Goal: Transaction & Acquisition: Book appointment/travel/reservation

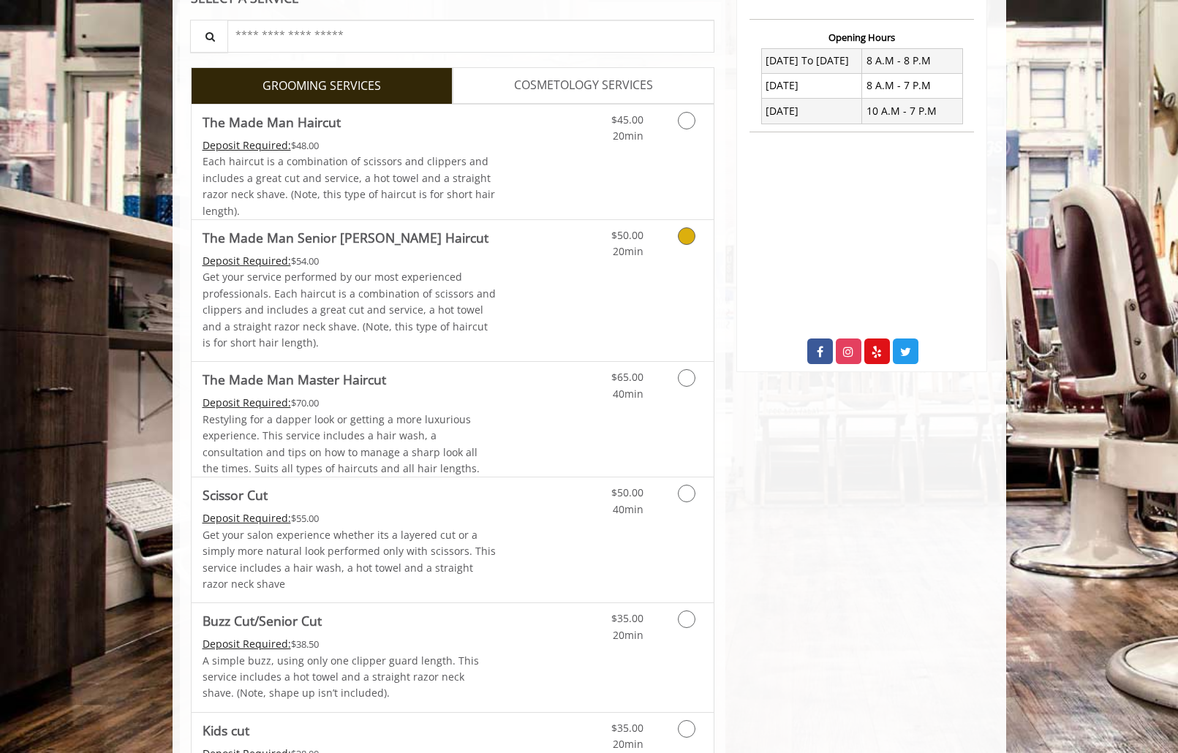
scroll to position [544, 0]
click at [481, 176] on div "Each haircut is a combination of scissors and clippers and includes a great cut…" at bounding box center [350, 187] width 294 height 66
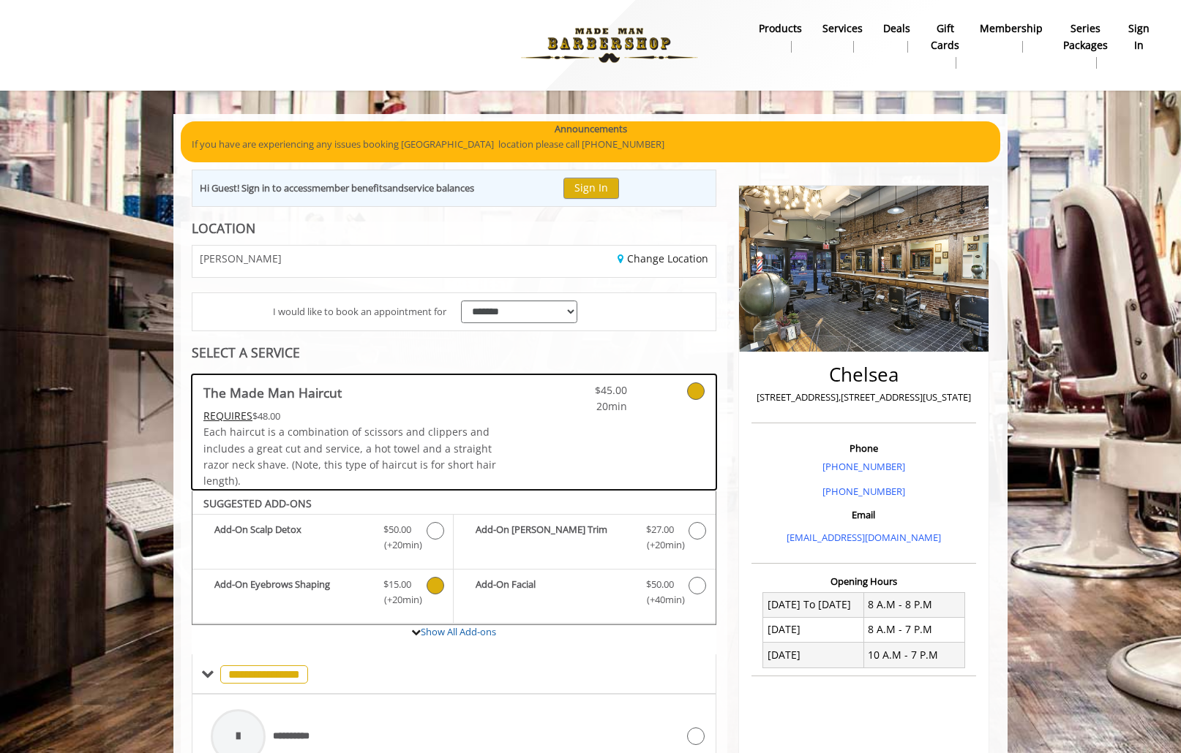
scroll to position [1, 0]
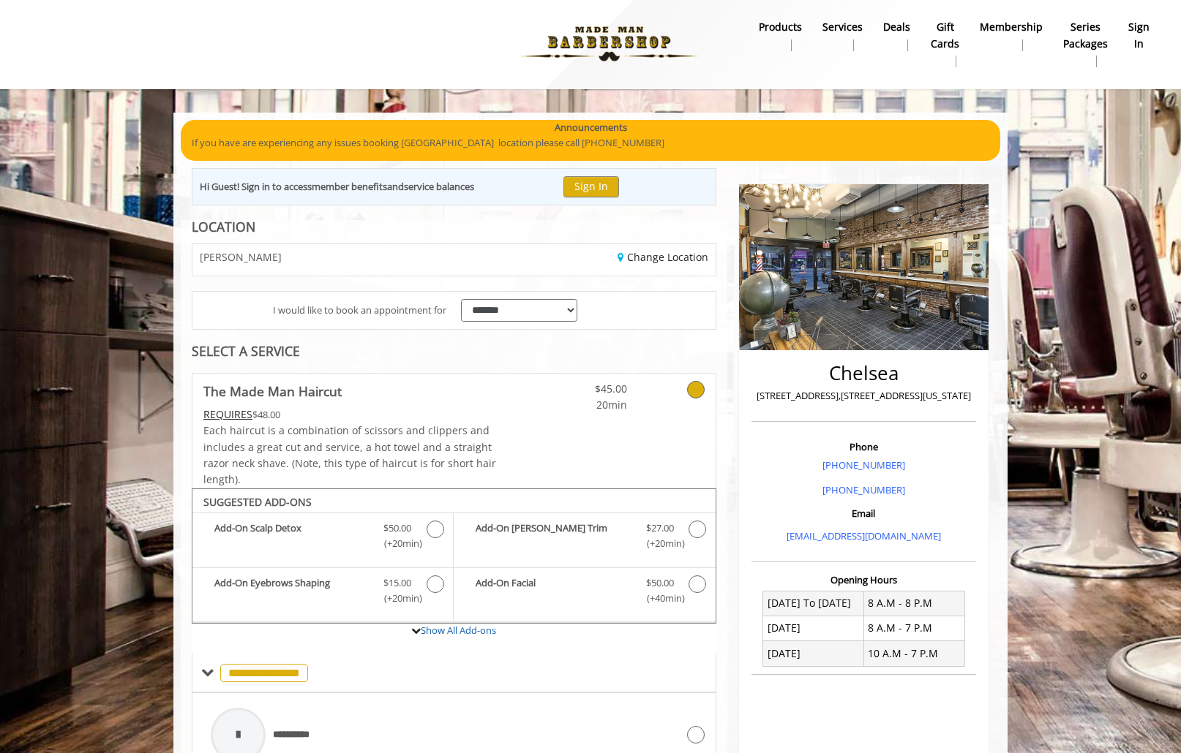
click at [674, 248] on div "Change Location" at bounding box center [590, 259] width 272 height 31
click at [672, 255] on link "Change Location" at bounding box center [662, 257] width 91 height 14
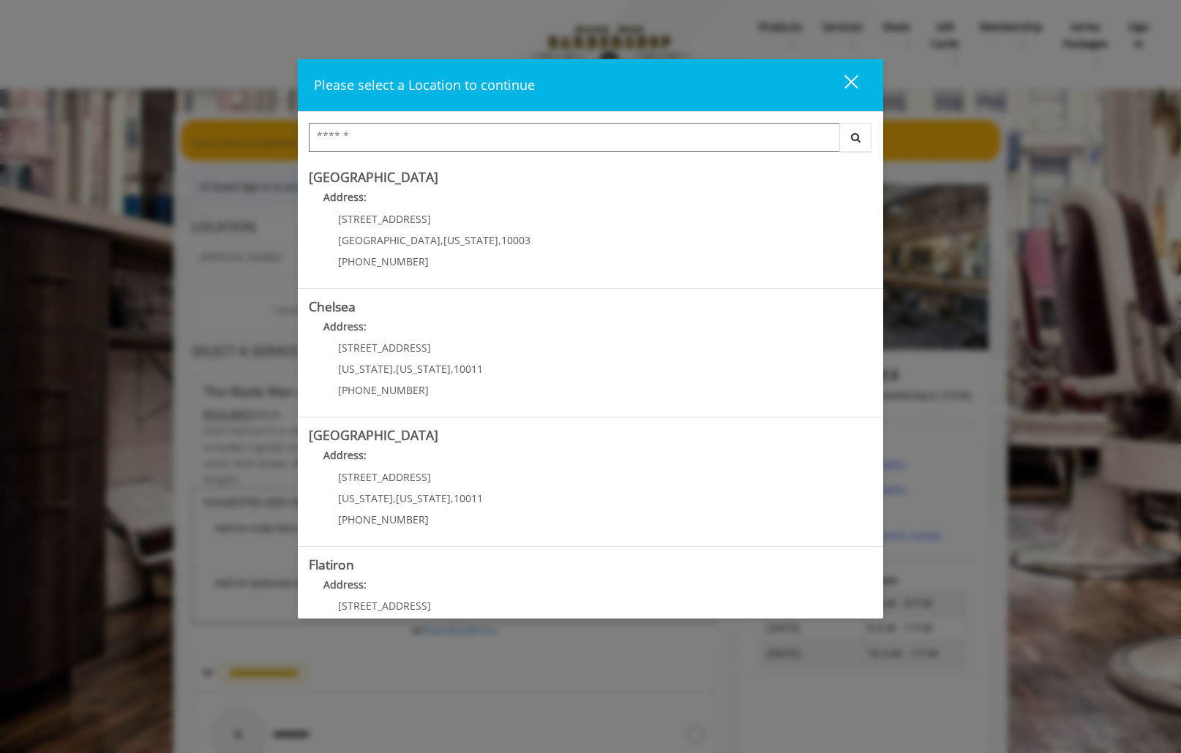
scroll to position [83, 0]
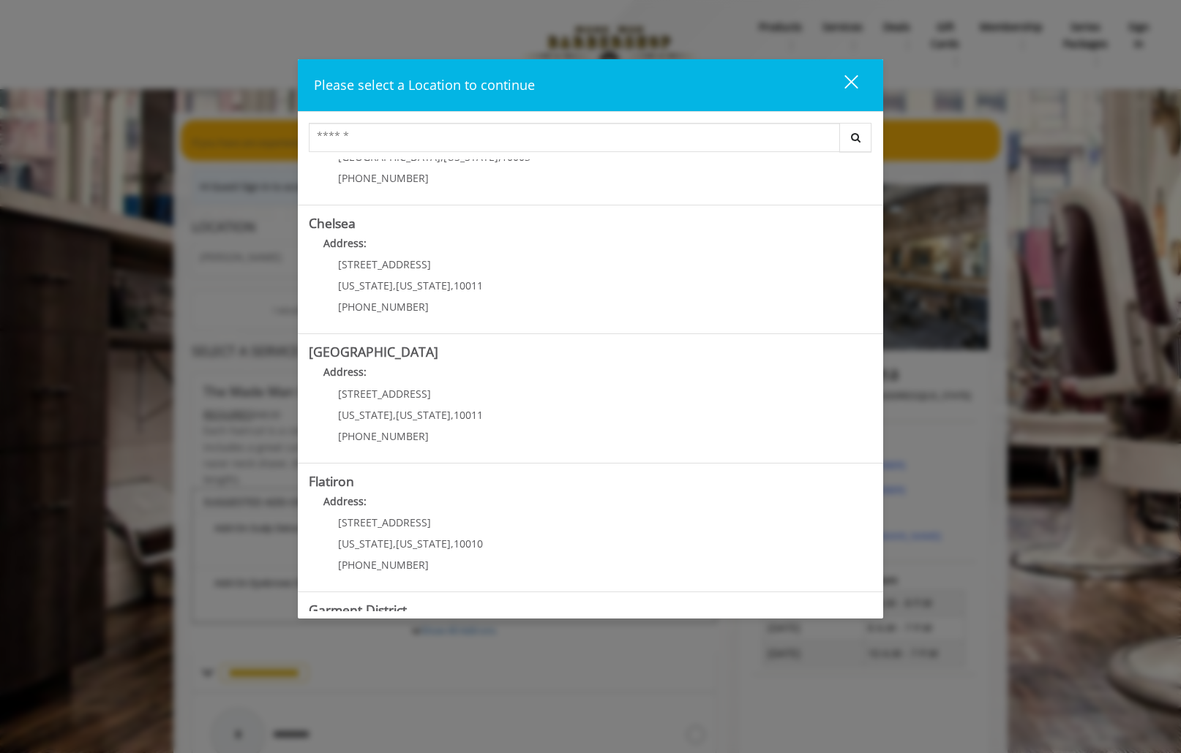
click at [672, 255] on p "Address:" at bounding box center [590, 247] width 563 height 23
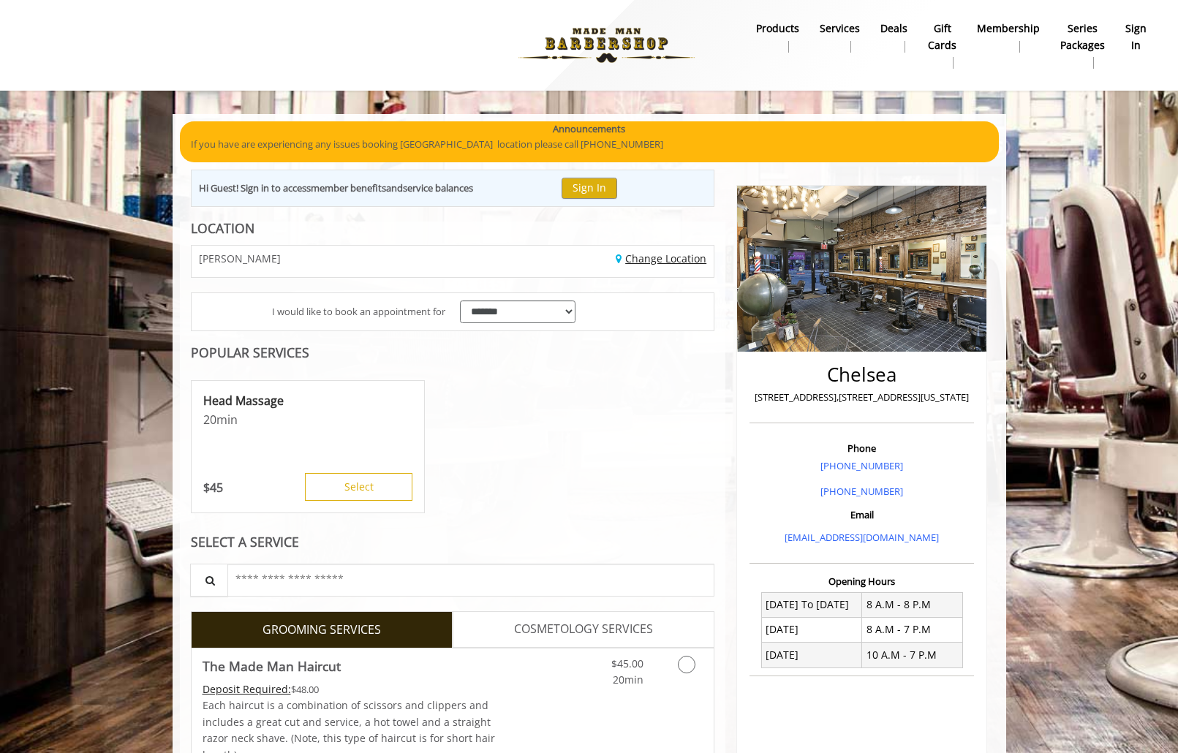
click at [635, 255] on link "Change Location" at bounding box center [661, 259] width 91 height 14
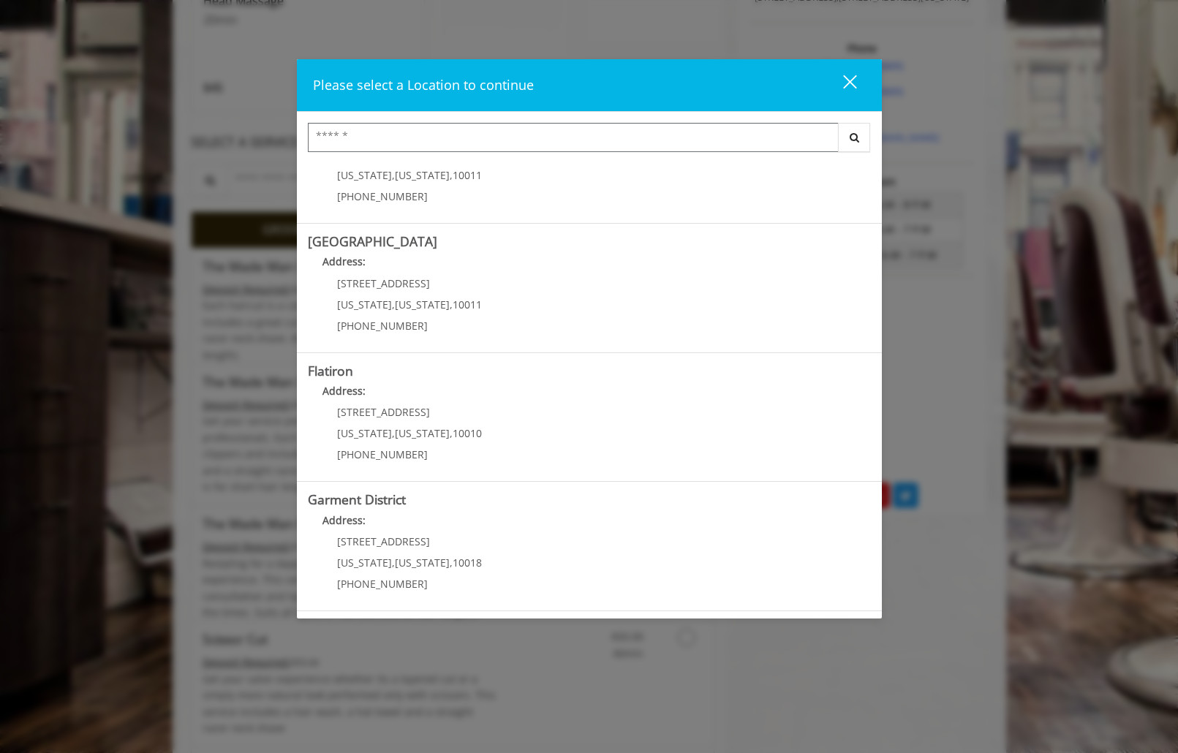
scroll to position [401, 0]
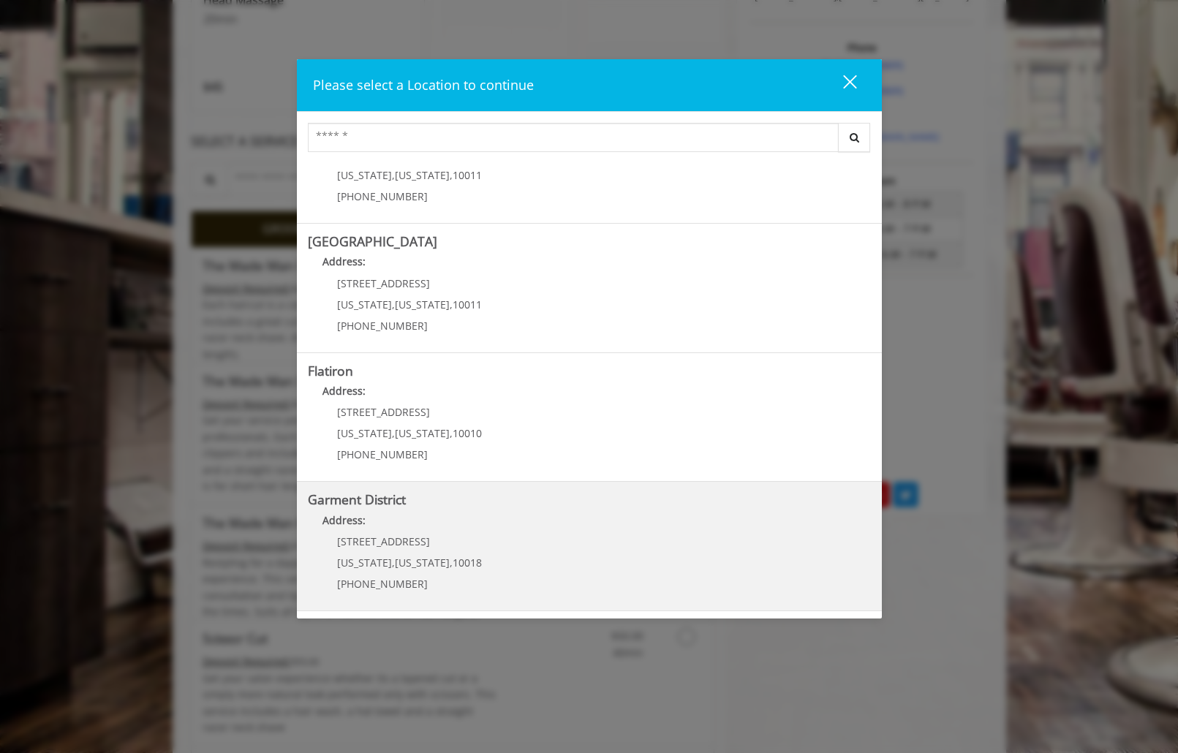
click at [554, 530] on District "Address:" at bounding box center [589, 524] width 563 height 23
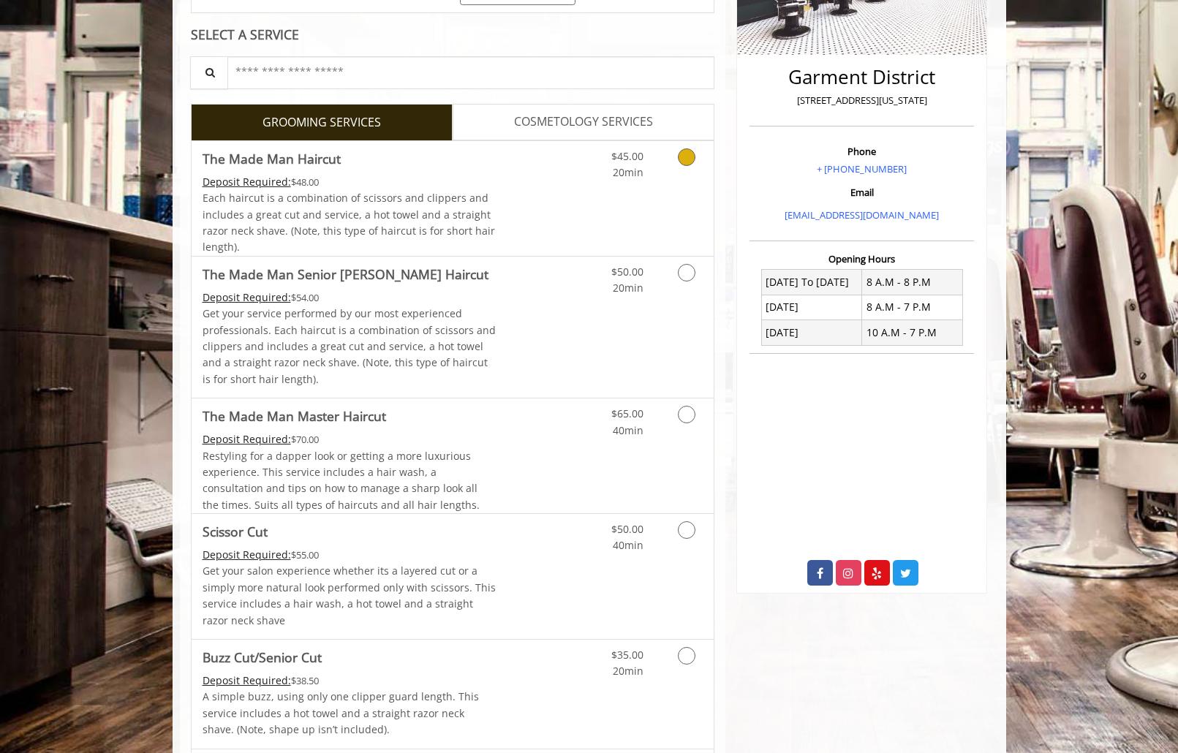
click at [503, 217] on link "Discounted Price" at bounding box center [539, 198] width 87 height 115
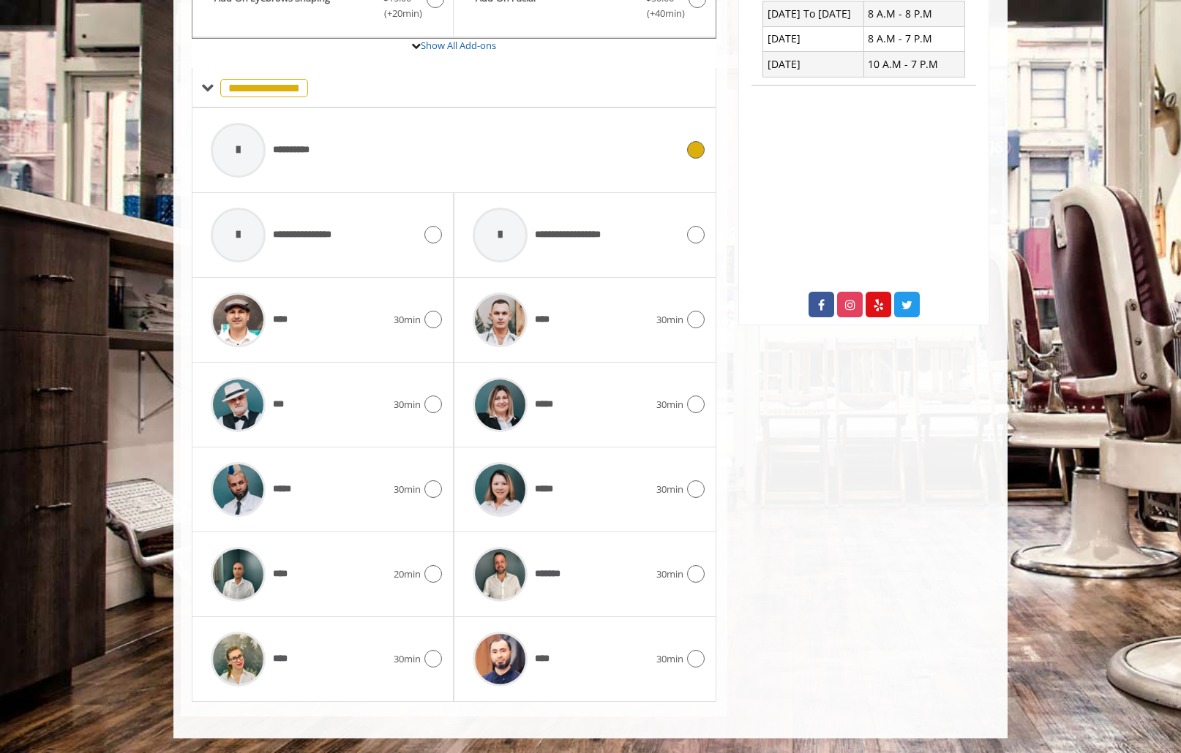
scroll to position [586, 0]
click at [640, 318] on div "****" at bounding box center [560, 320] width 190 height 69
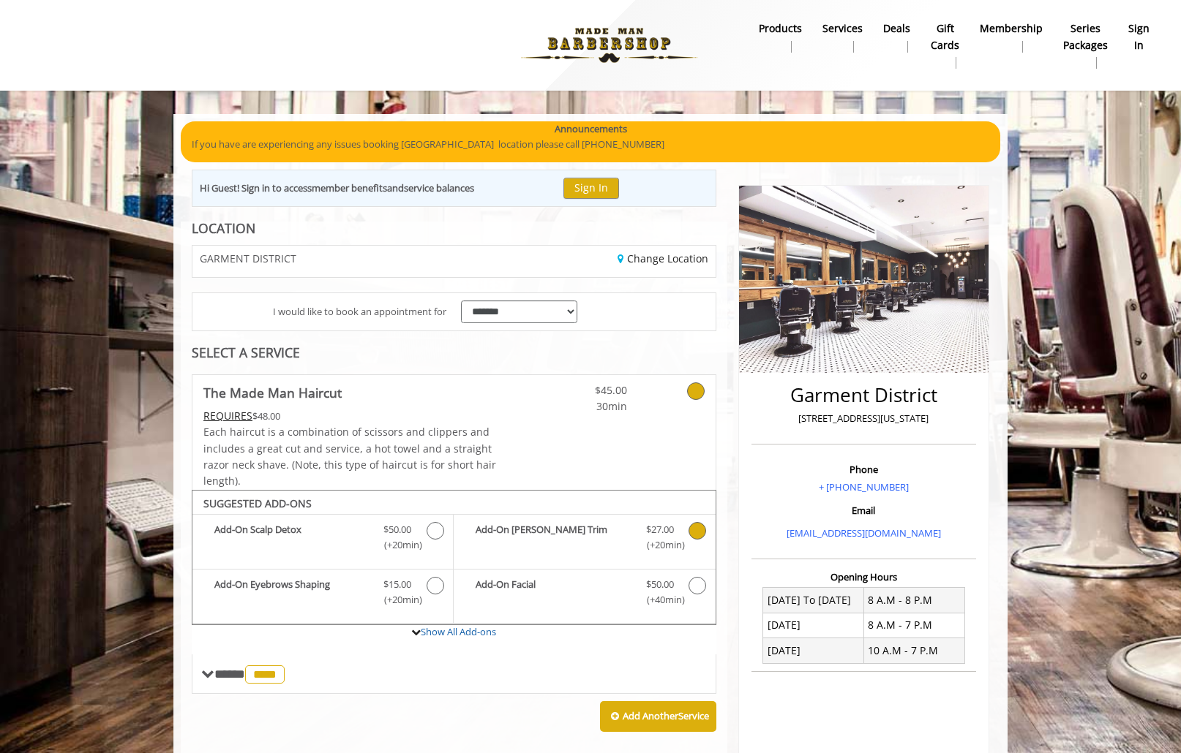
scroll to position [3, 0]
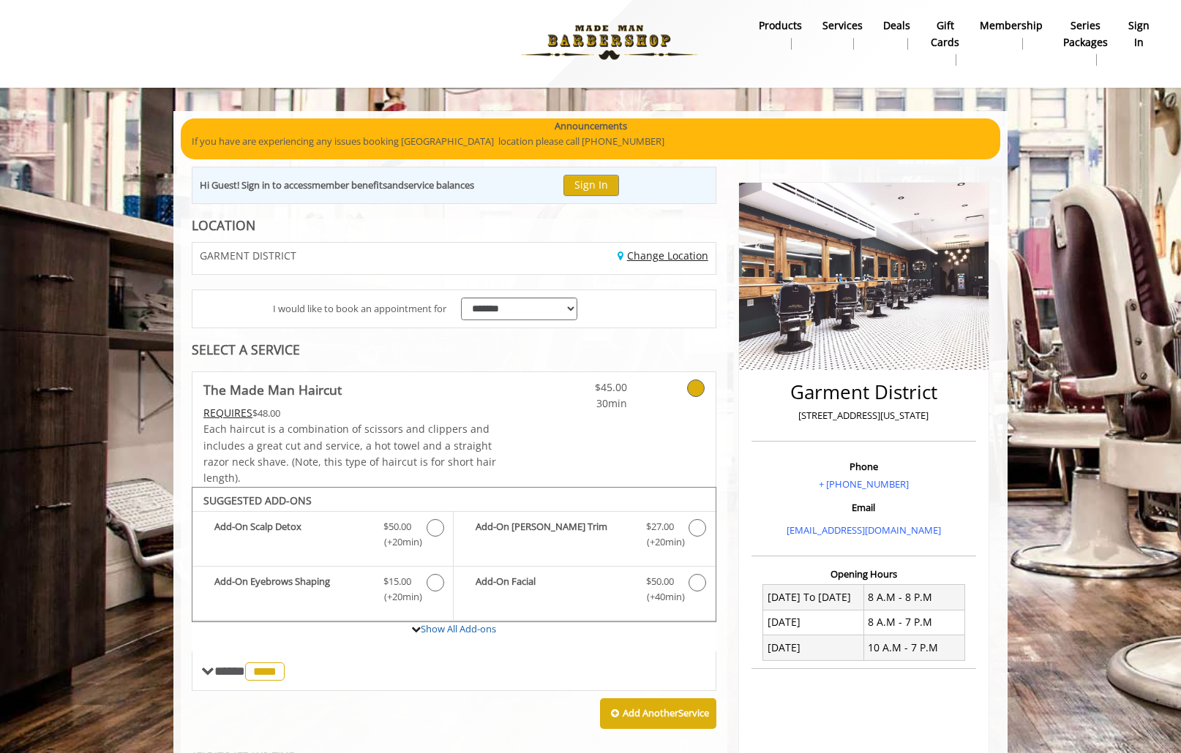
click at [639, 252] on link "Change Location" at bounding box center [662, 256] width 91 height 14
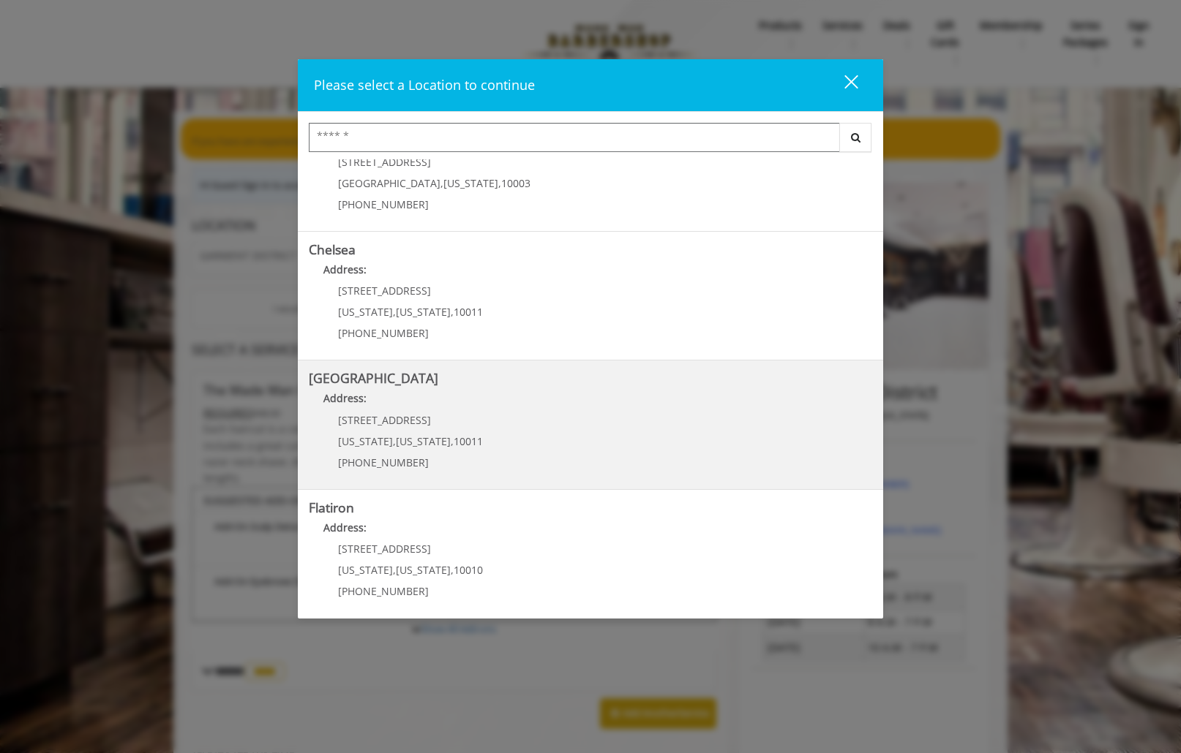
scroll to position [57, 0]
click at [538, 409] on Street "Address:" at bounding box center [590, 402] width 563 height 23
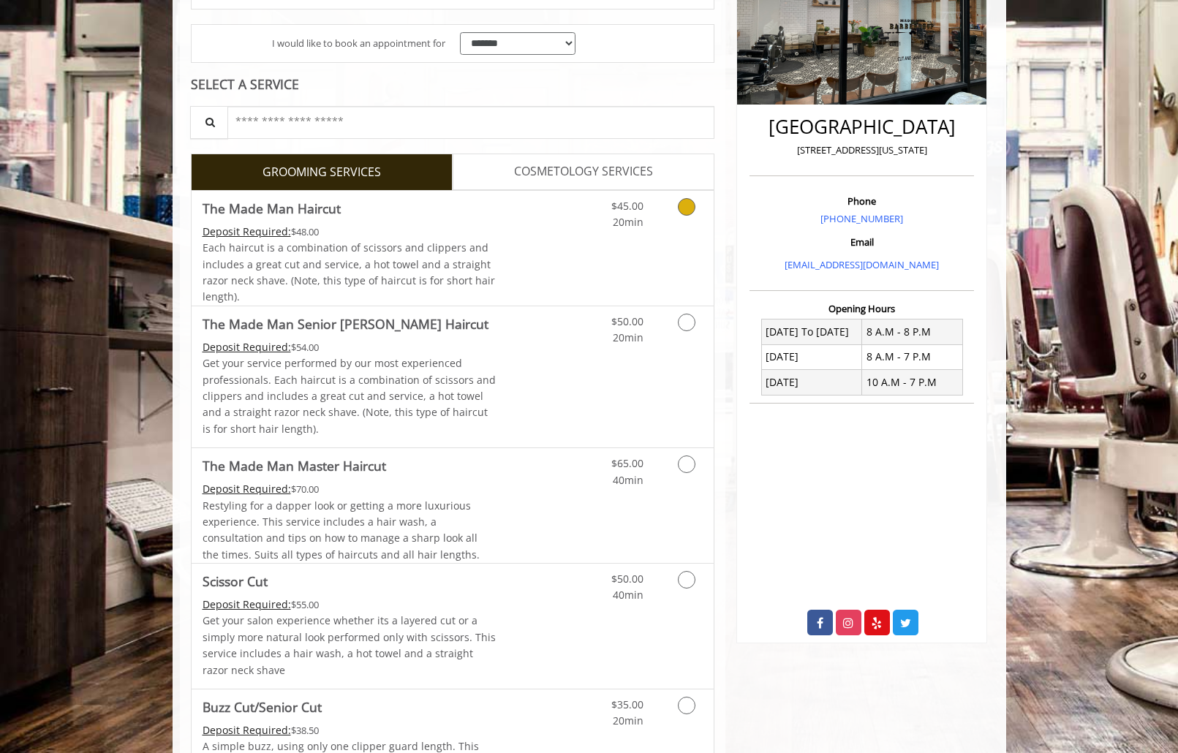
click at [643, 215] on span "20min" at bounding box center [628, 222] width 31 height 14
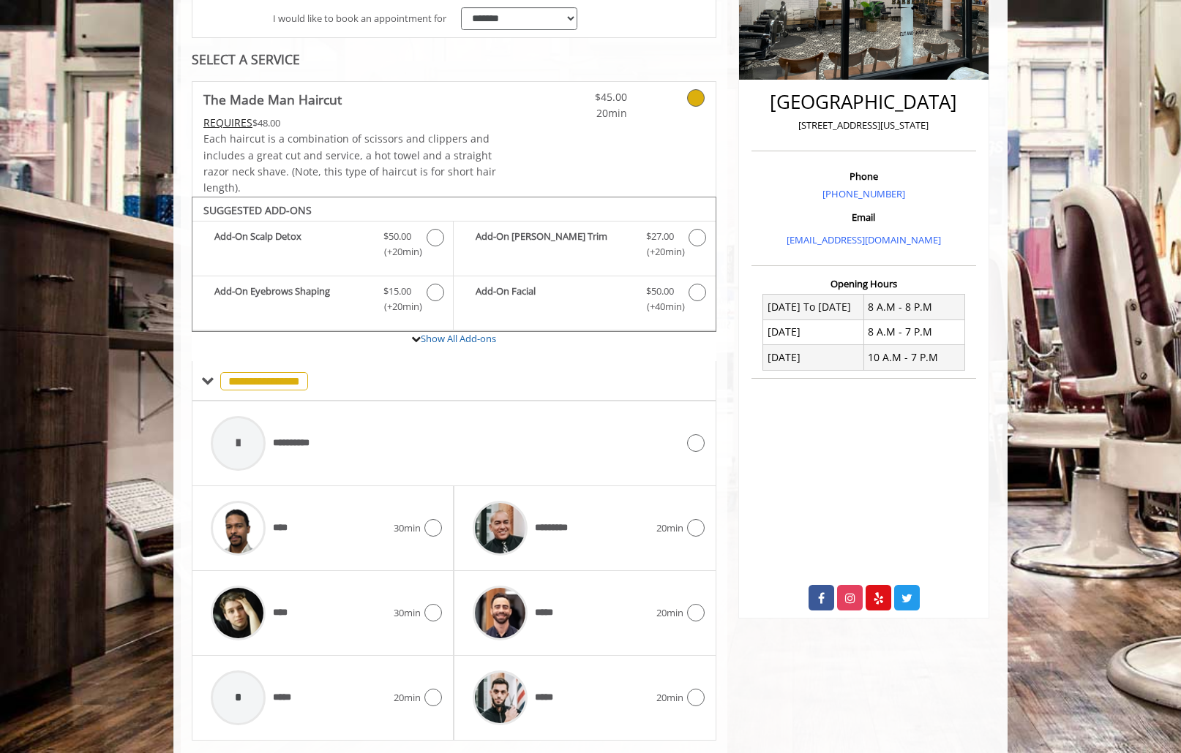
scroll to position [332, 0]
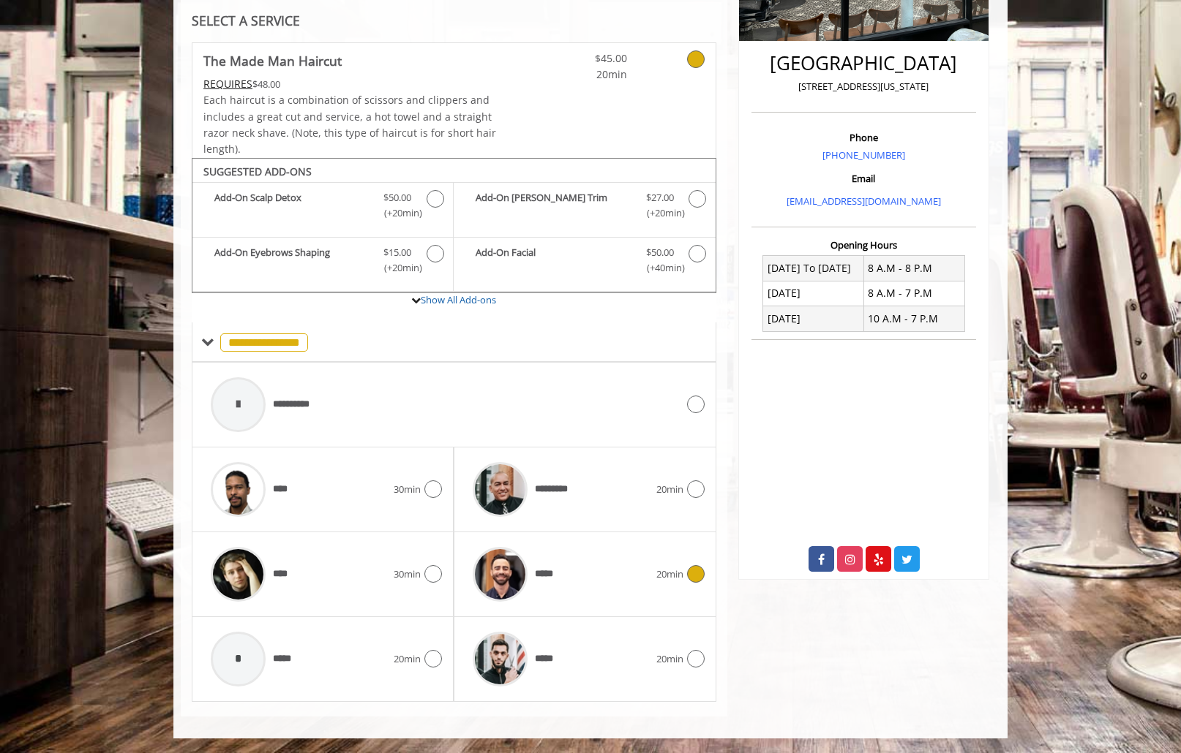
click at [571, 565] on div "*****" at bounding box center [560, 574] width 190 height 69
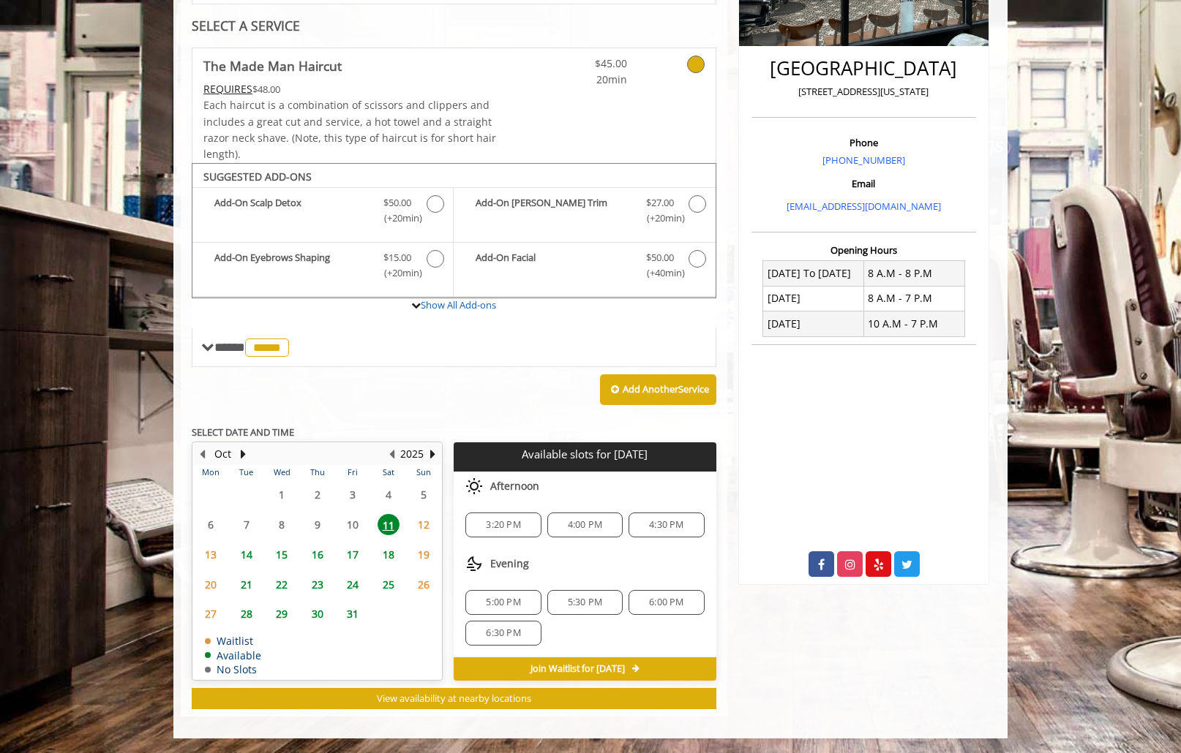
scroll to position [325, 0]
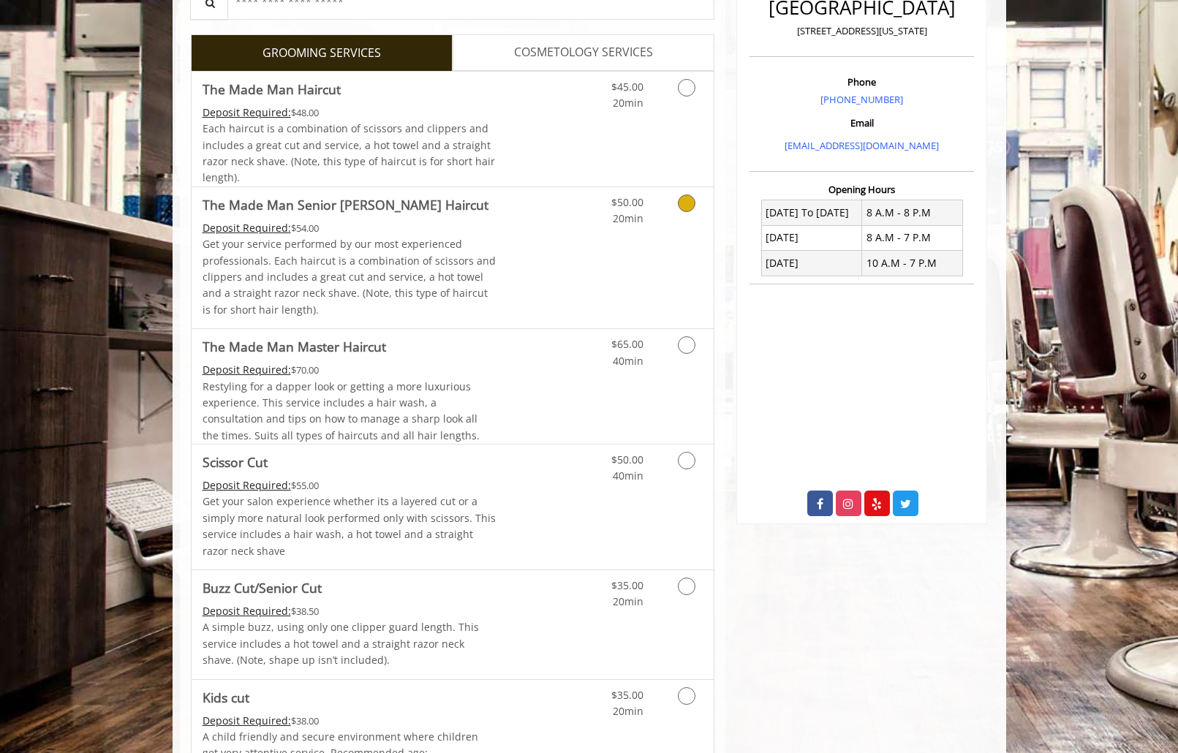
scroll to position [388, 0]
click at [366, 161] on span "Each haircut is a combination of scissors and clippers and includes a great cut…" at bounding box center [349, 152] width 293 height 63
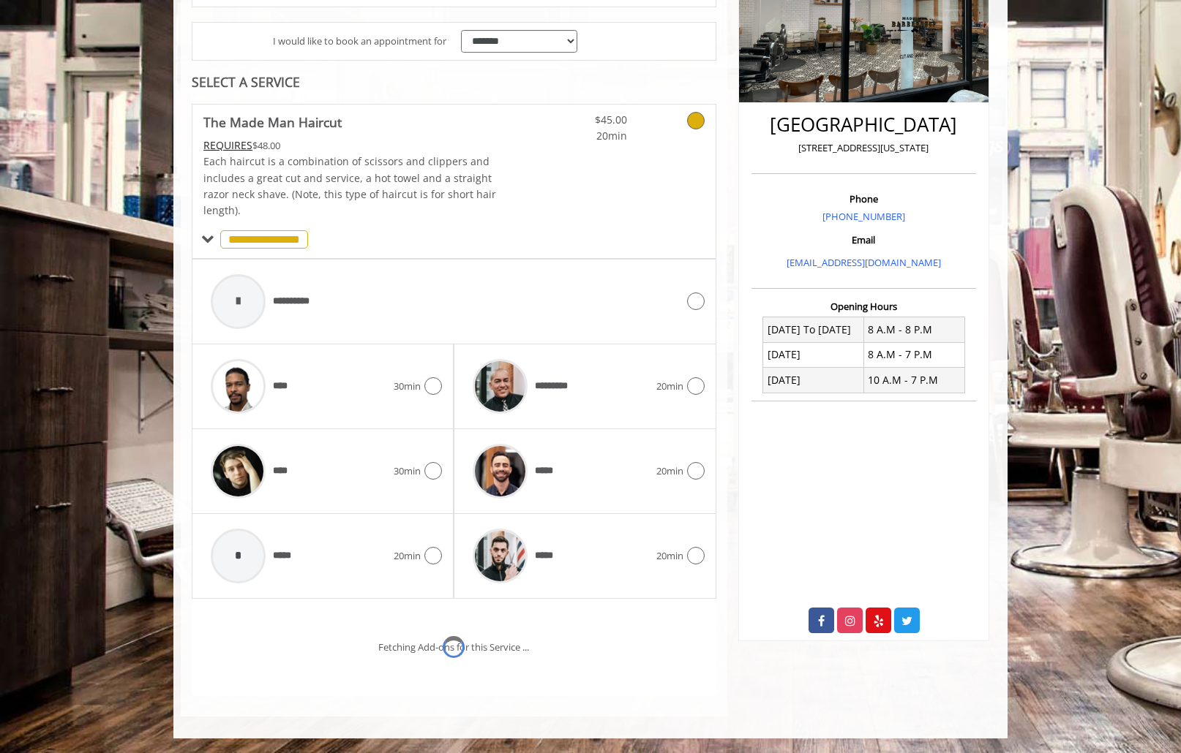
scroll to position [332, 0]
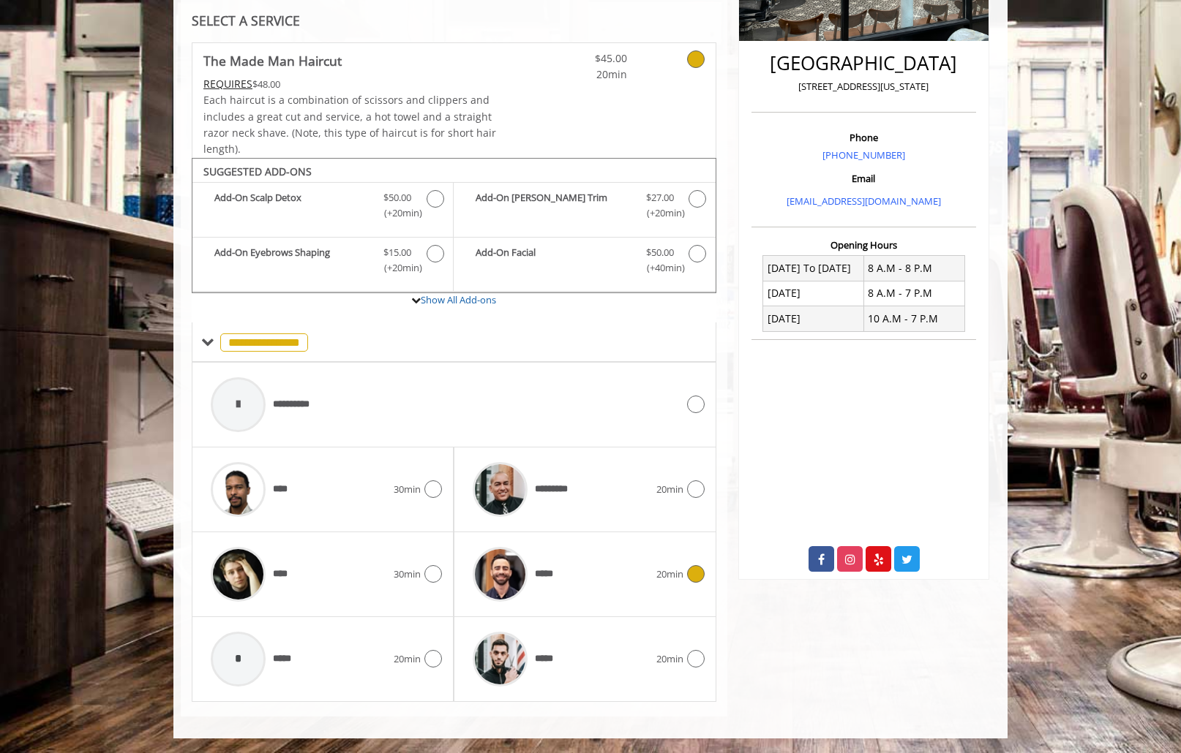
click at [651, 555] on div "*****" at bounding box center [560, 574] width 190 height 69
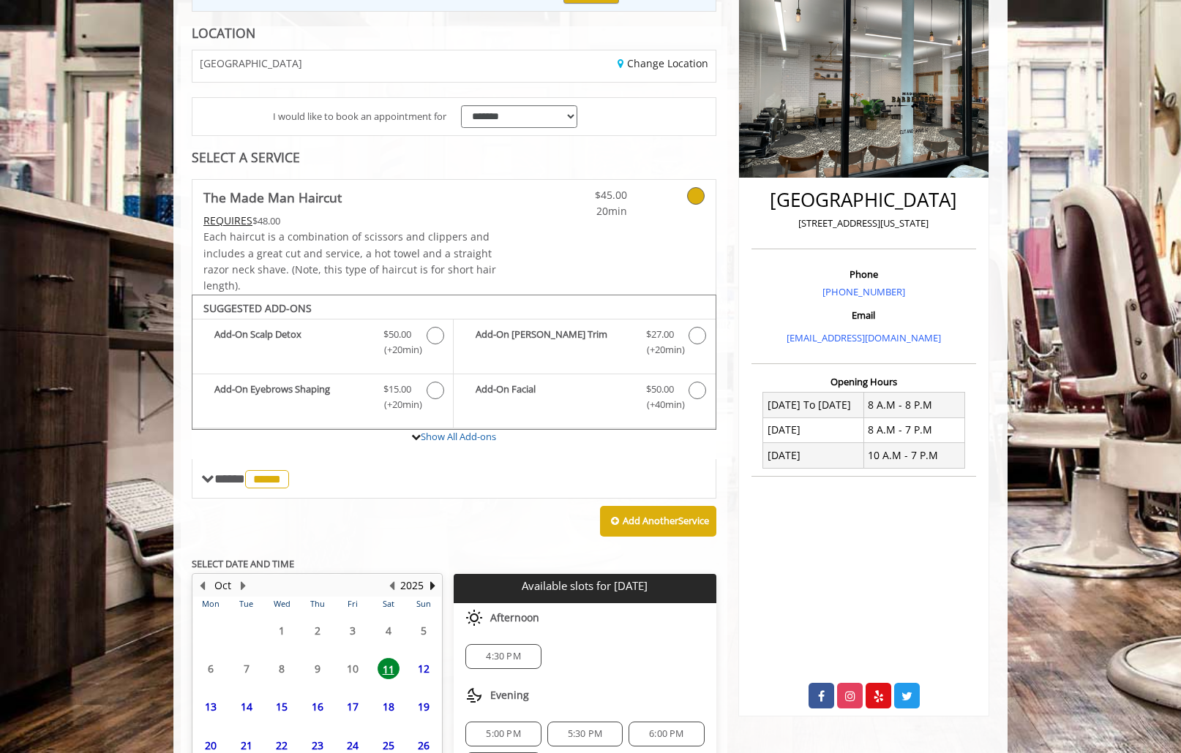
scroll to position [327, 0]
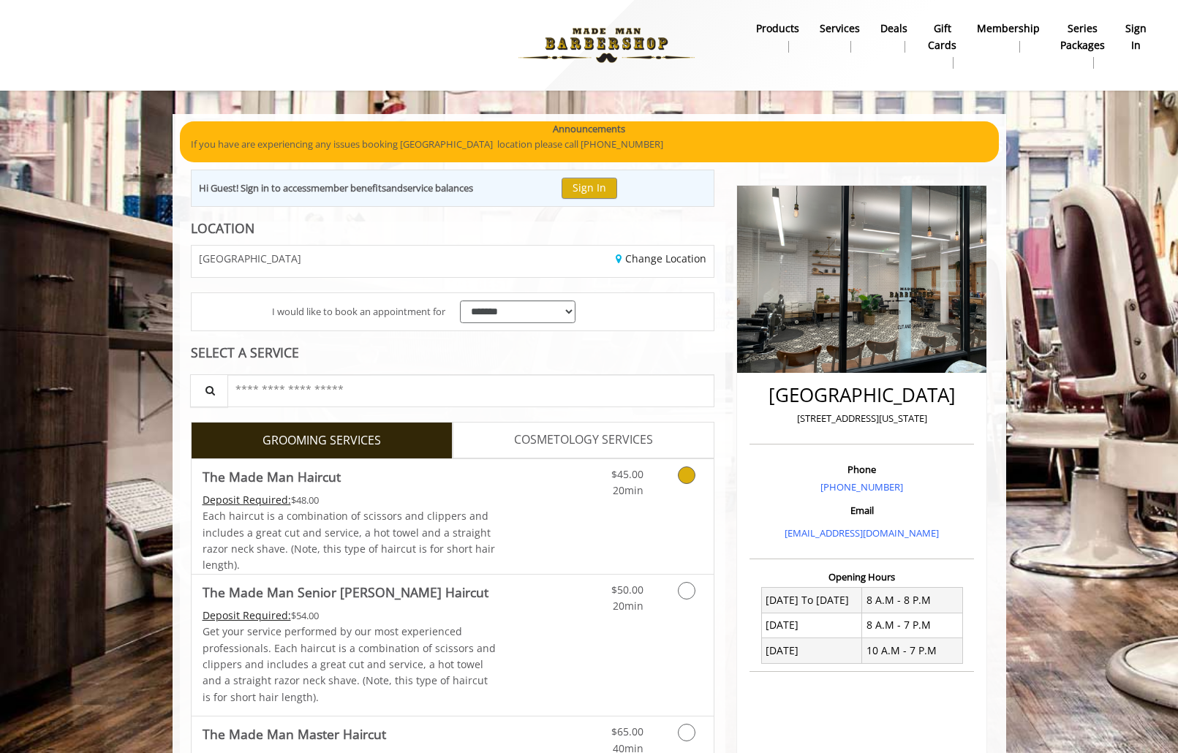
click at [528, 529] on link "Discounted Price" at bounding box center [539, 516] width 87 height 115
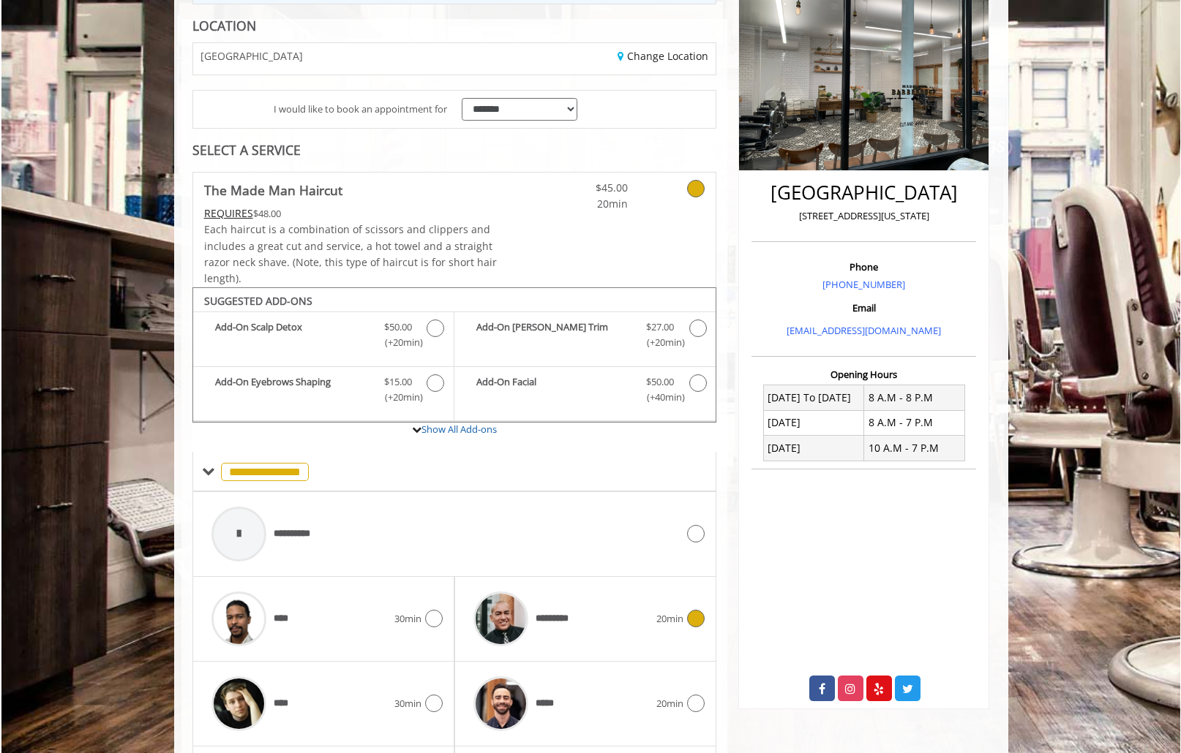
scroll to position [332, 0]
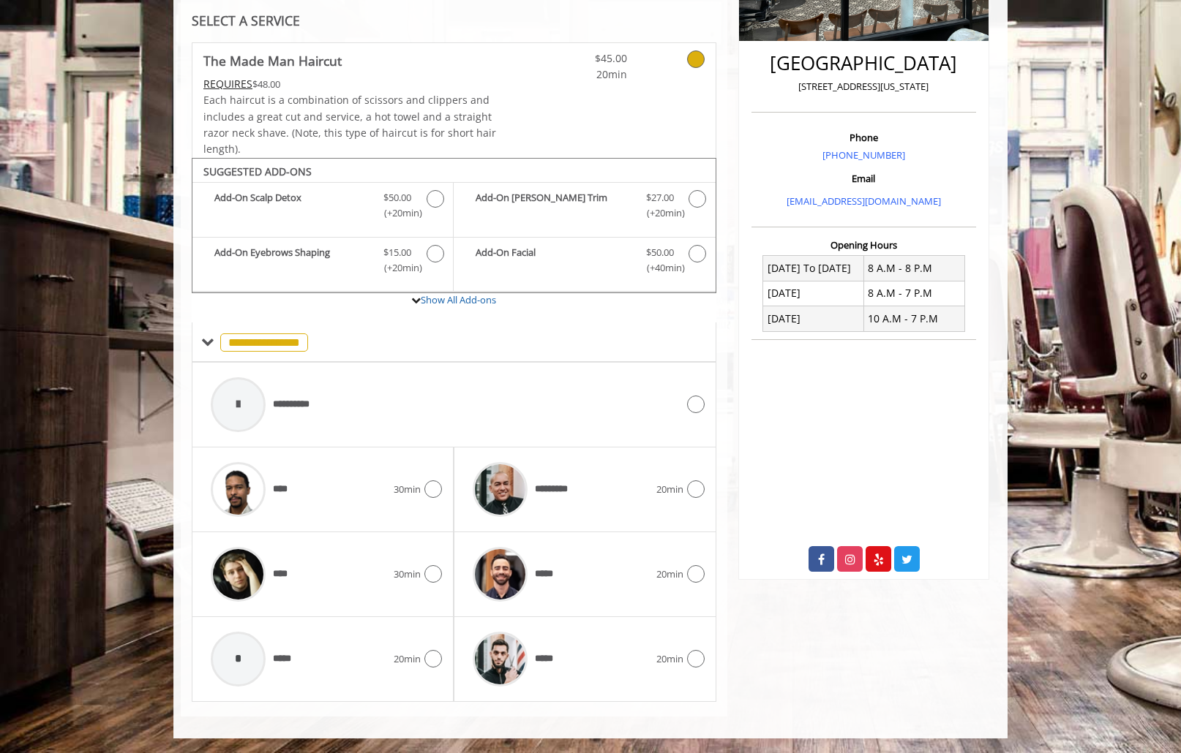
click at [541, 554] on span "*****" at bounding box center [514, 574] width 99 height 69
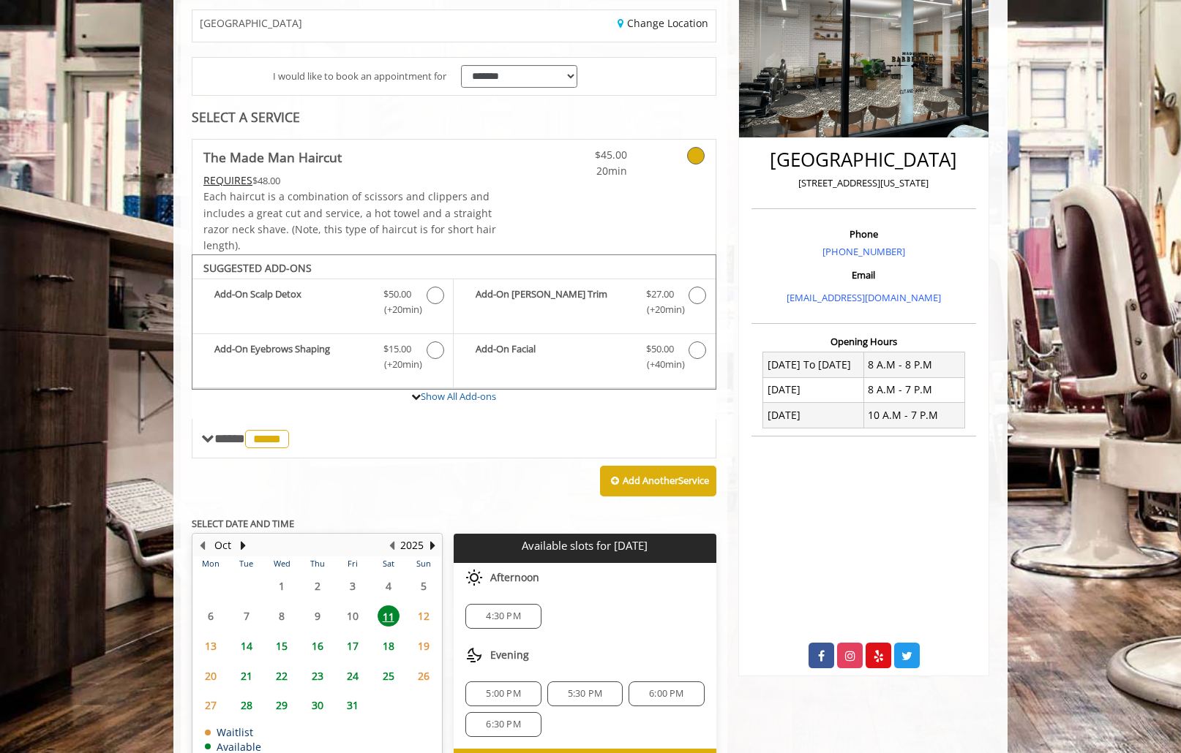
scroll to position [327, 0]
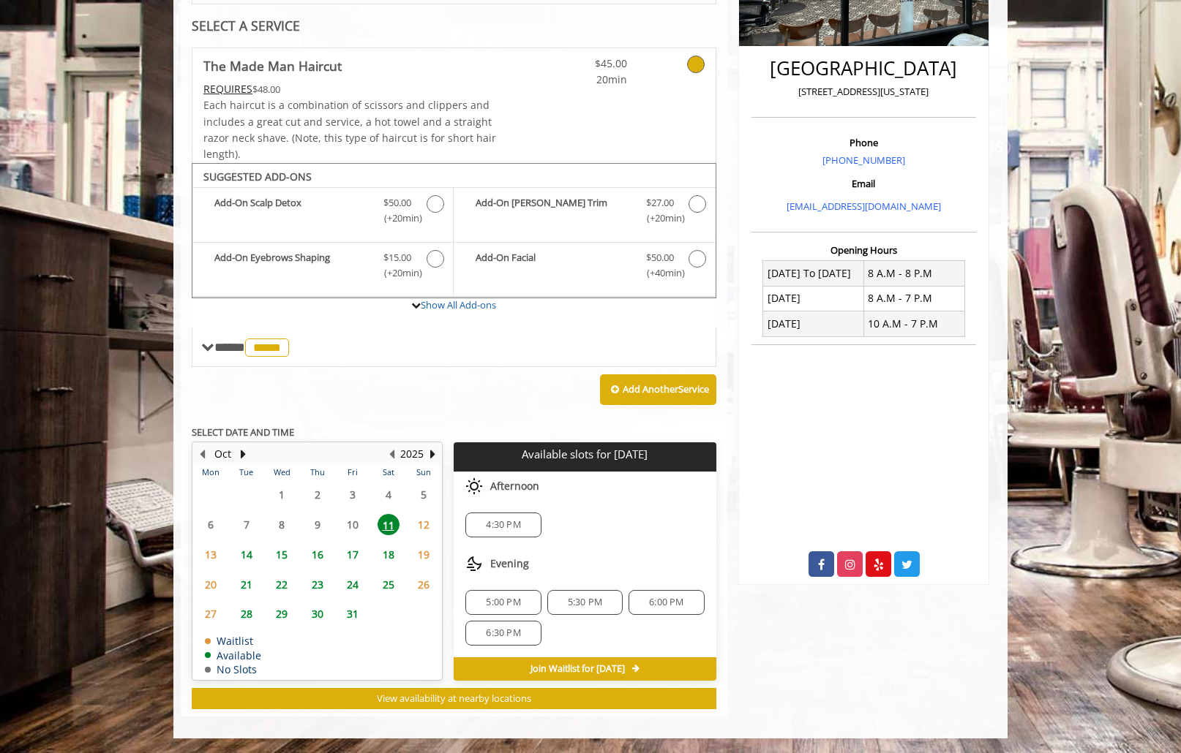
click at [535, 633] on div "6:30 PM" at bounding box center [502, 633] width 75 height 25
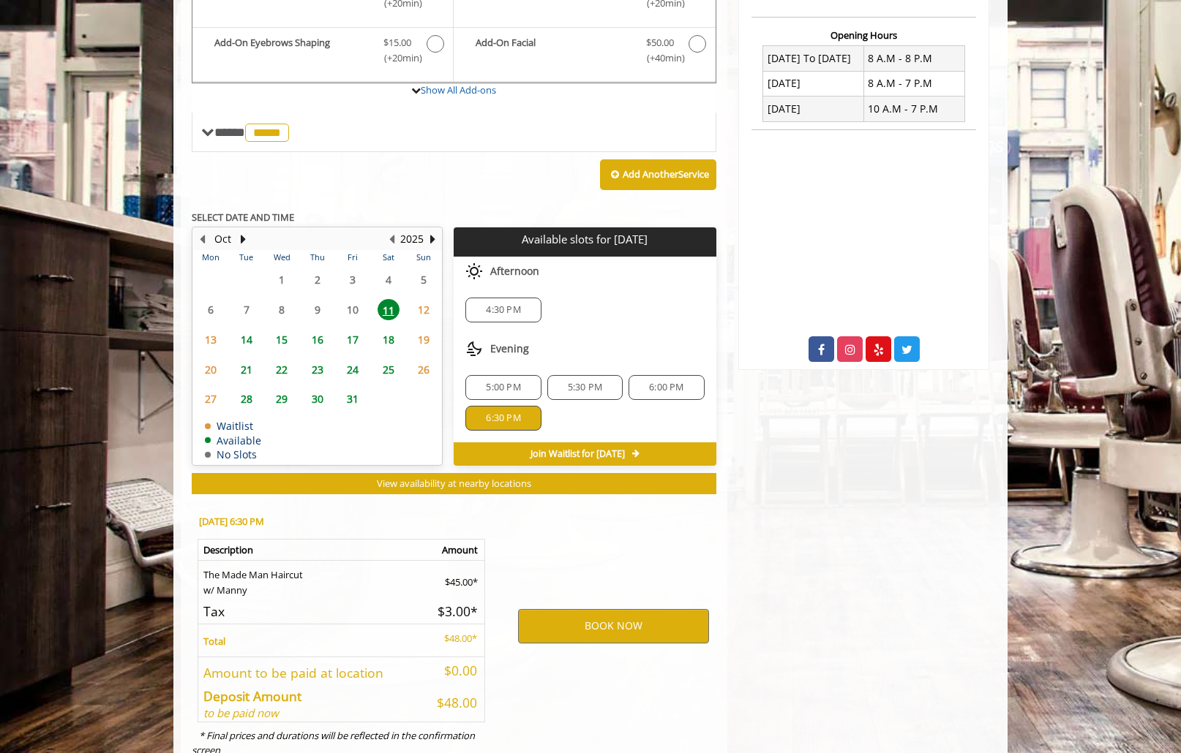
scroll to position [591, 0]
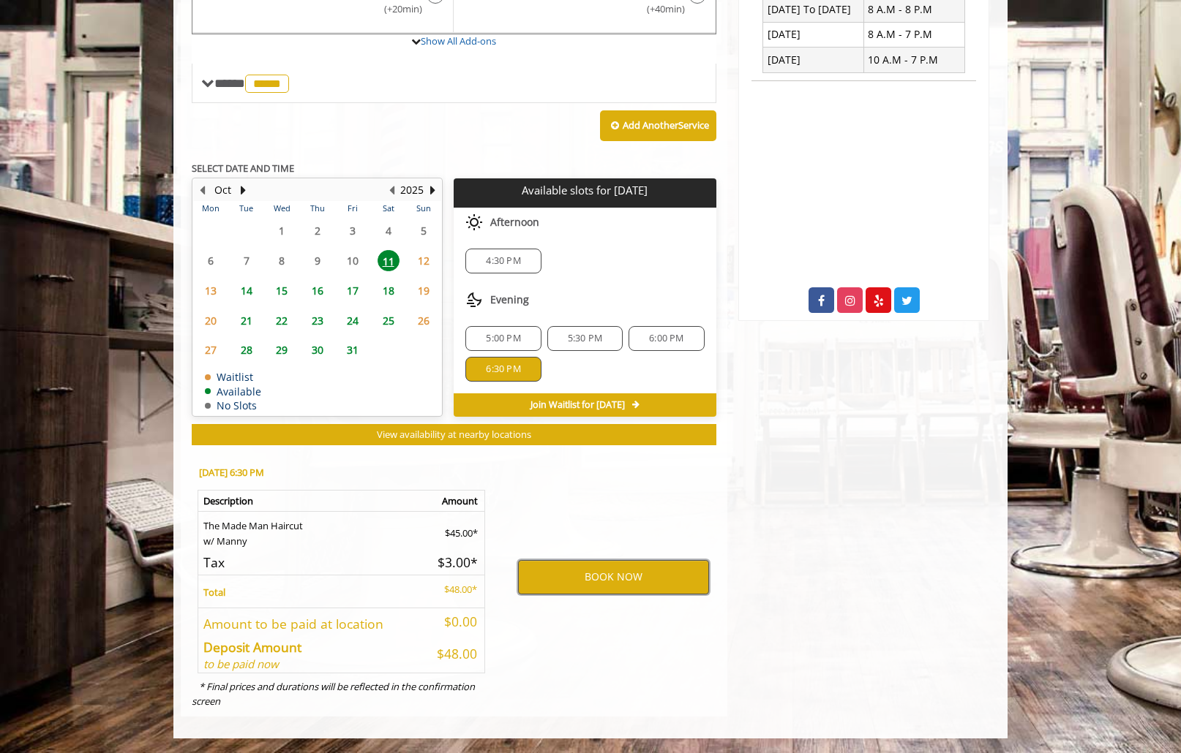
click at [621, 573] on button "BOOK NOW" at bounding box center [613, 577] width 191 height 34
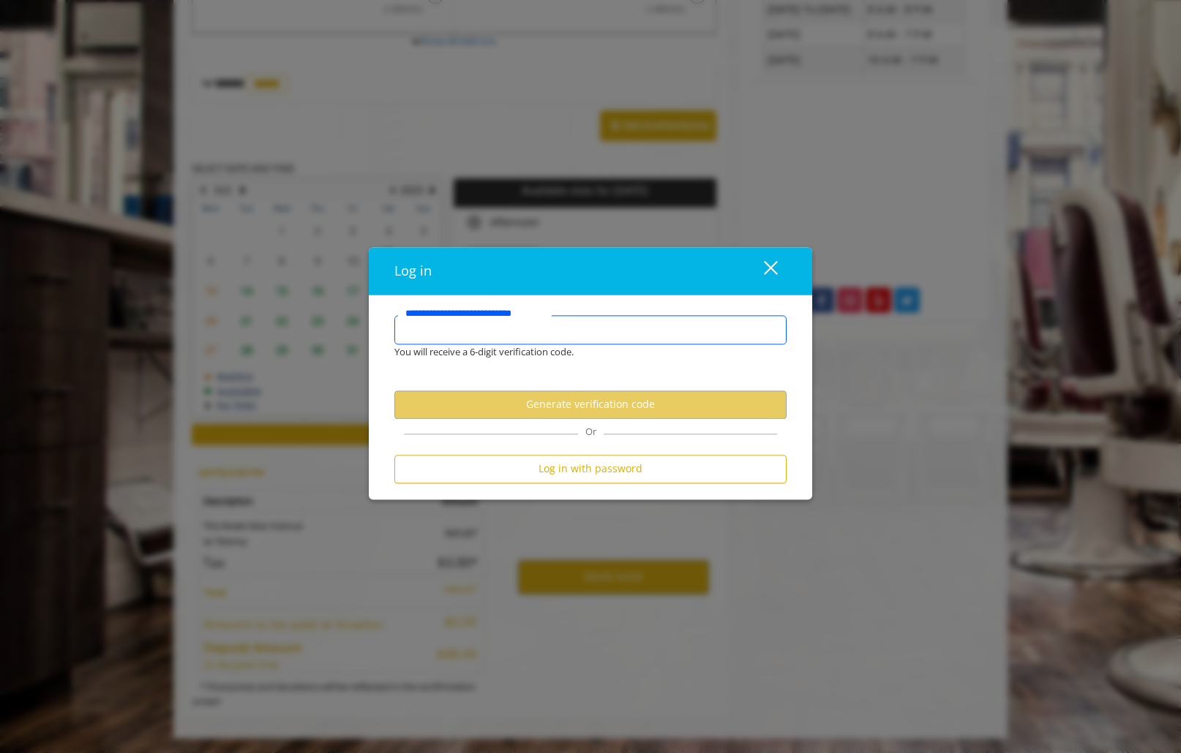
click at [554, 328] on input "**********" at bounding box center [590, 329] width 392 height 29
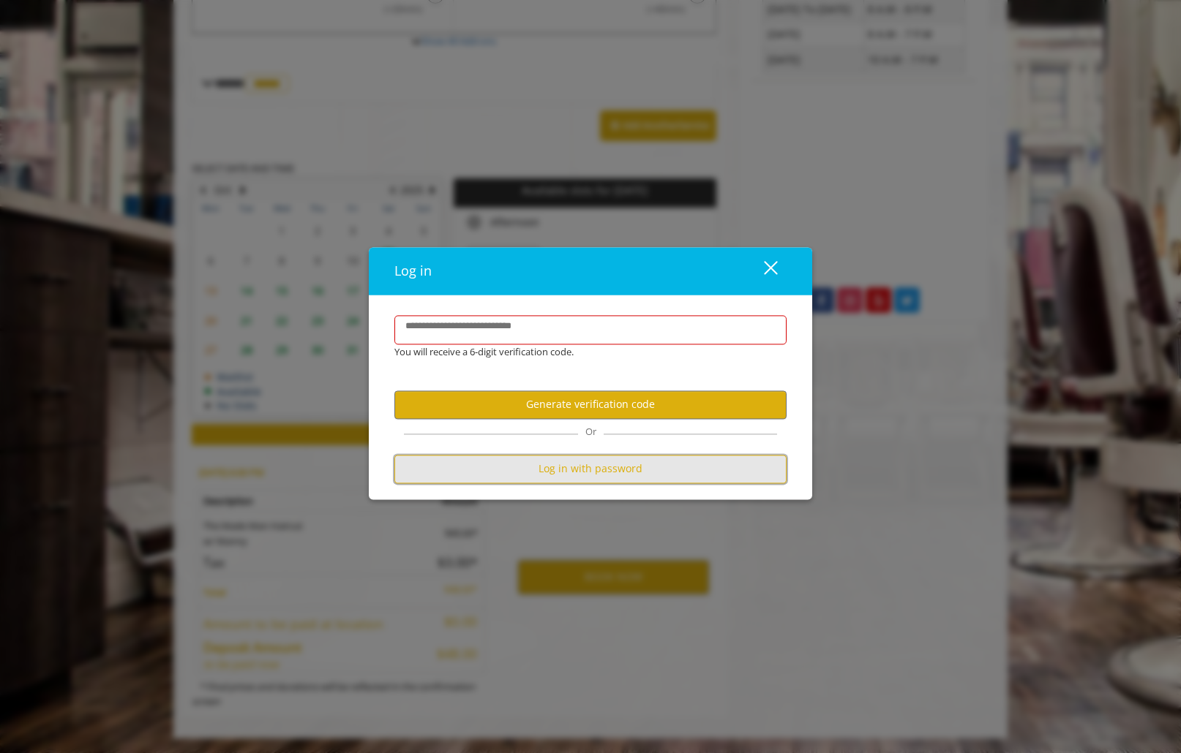
click at [578, 467] on button "Log in with password" at bounding box center [590, 469] width 392 height 29
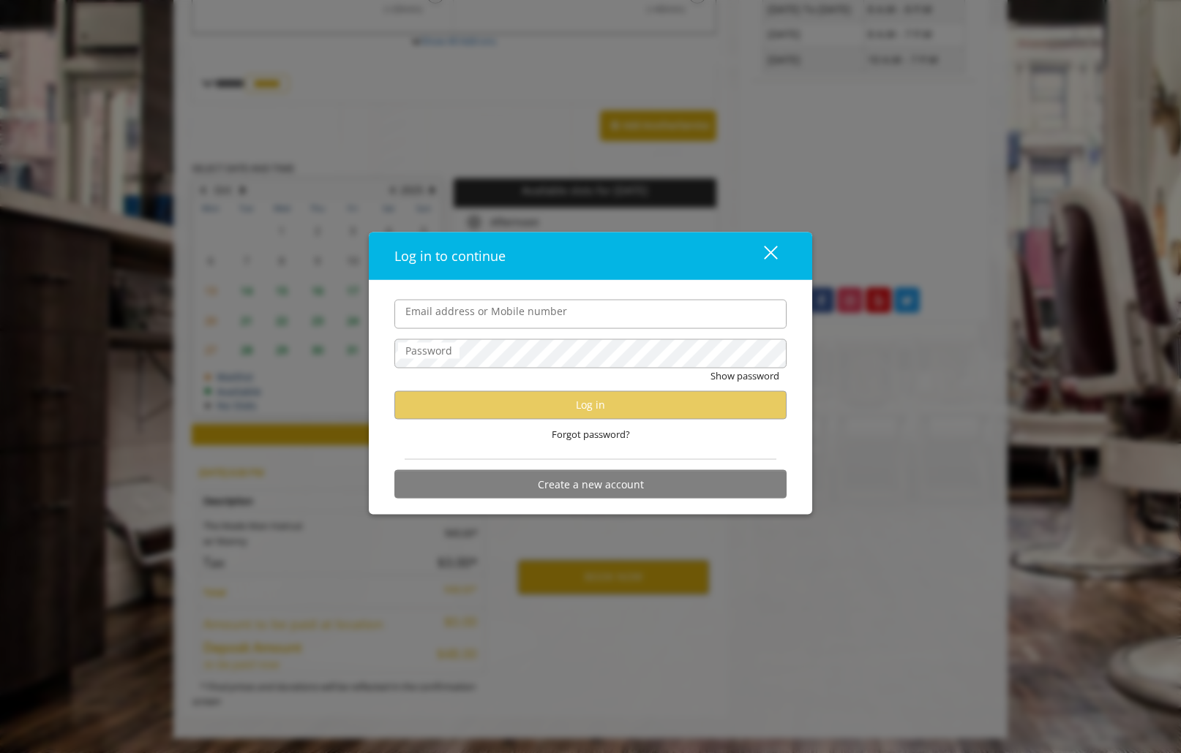
type input "**********"
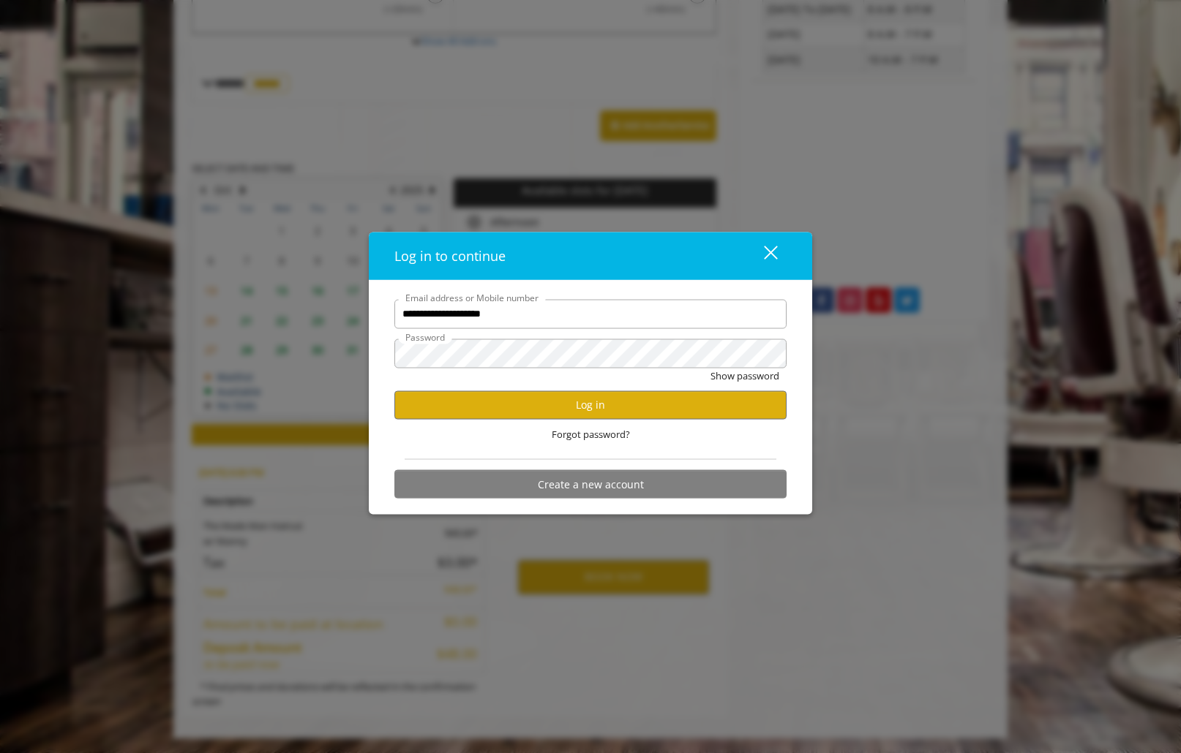
click at [496, 322] on input "**********" at bounding box center [590, 313] width 392 height 29
click at [505, 412] on button "Log in" at bounding box center [590, 405] width 392 height 29
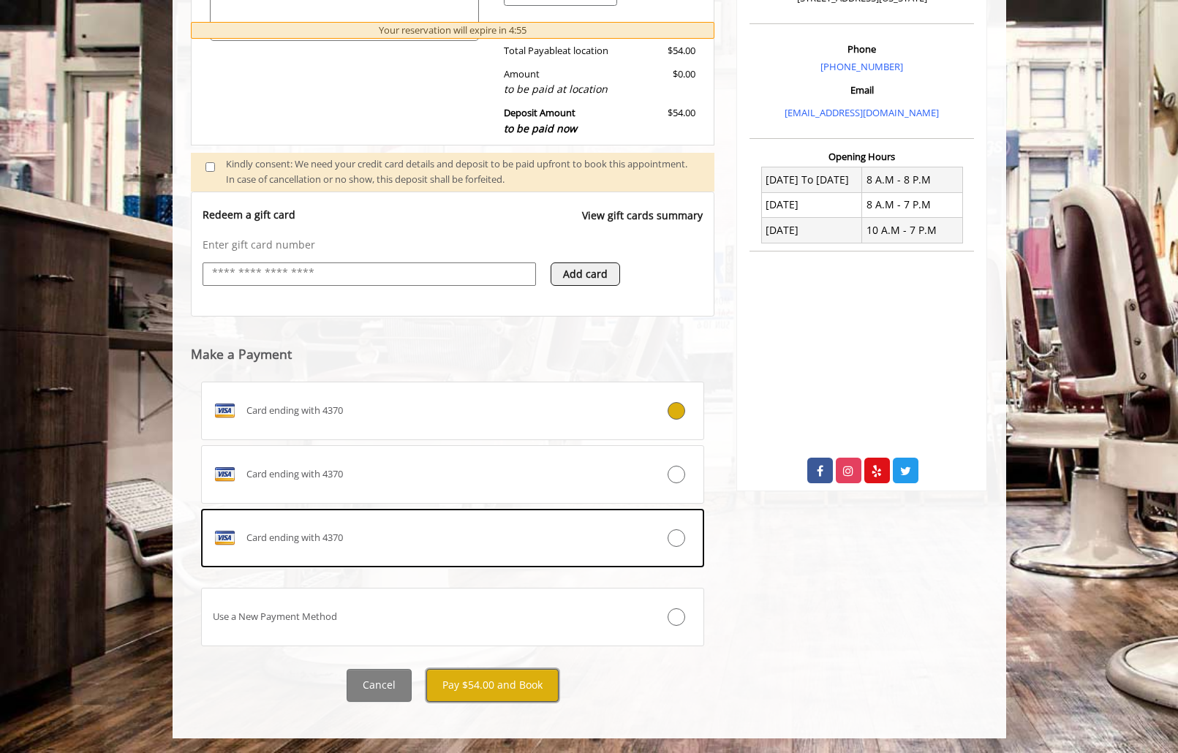
click at [504, 679] on button "Pay $54.00 and Book" at bounding box center [492, 685] width 132 height 33
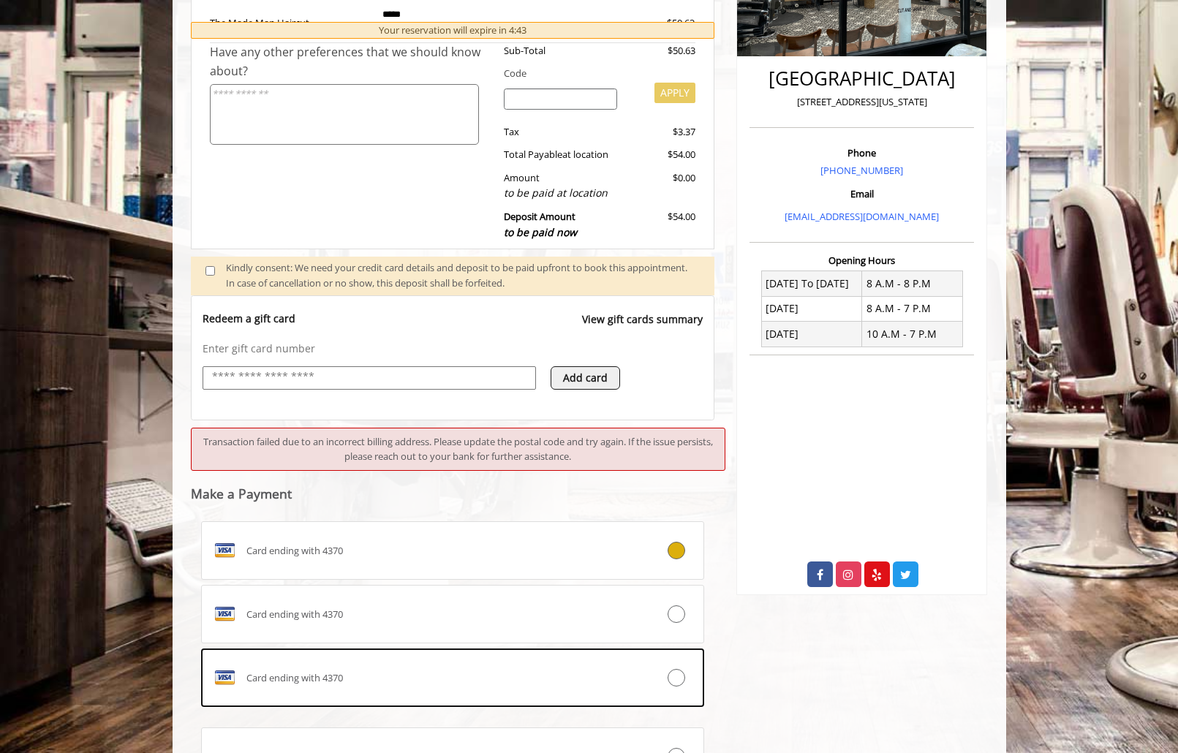
scroll to position [456, 0]
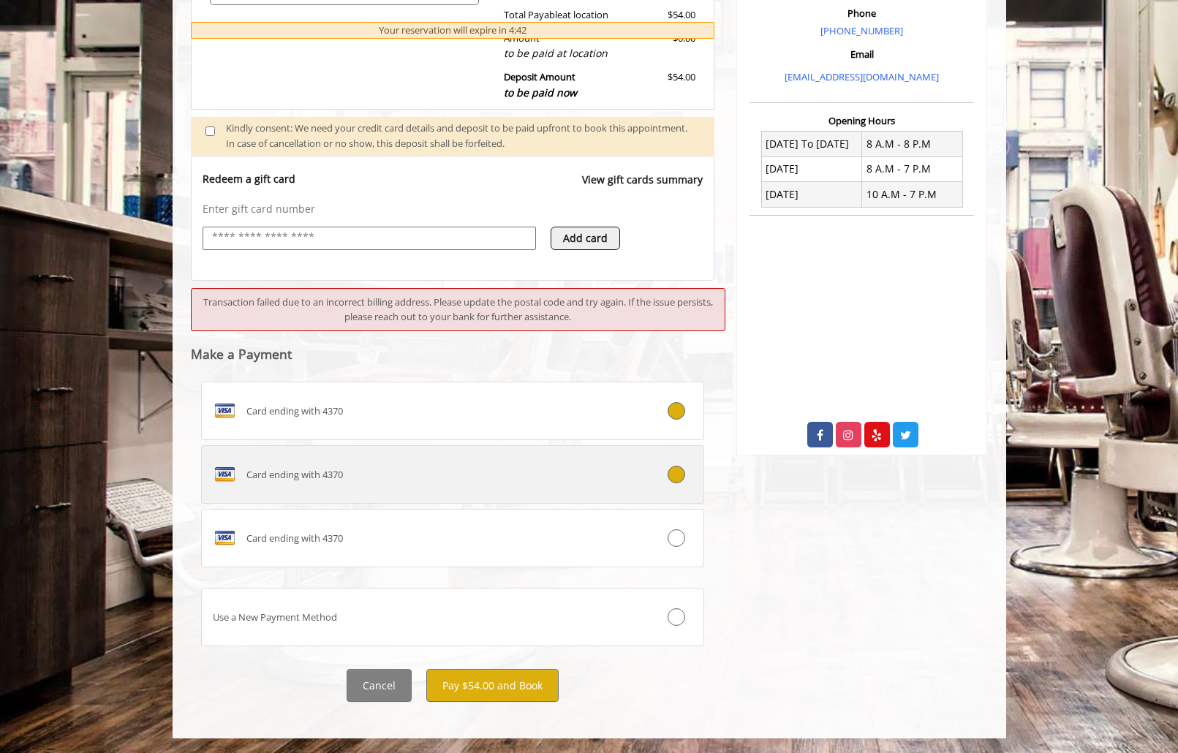
click at [519, 465] on div "Card ending with 4370" at bounding box center [411, 474] width 418 height 23
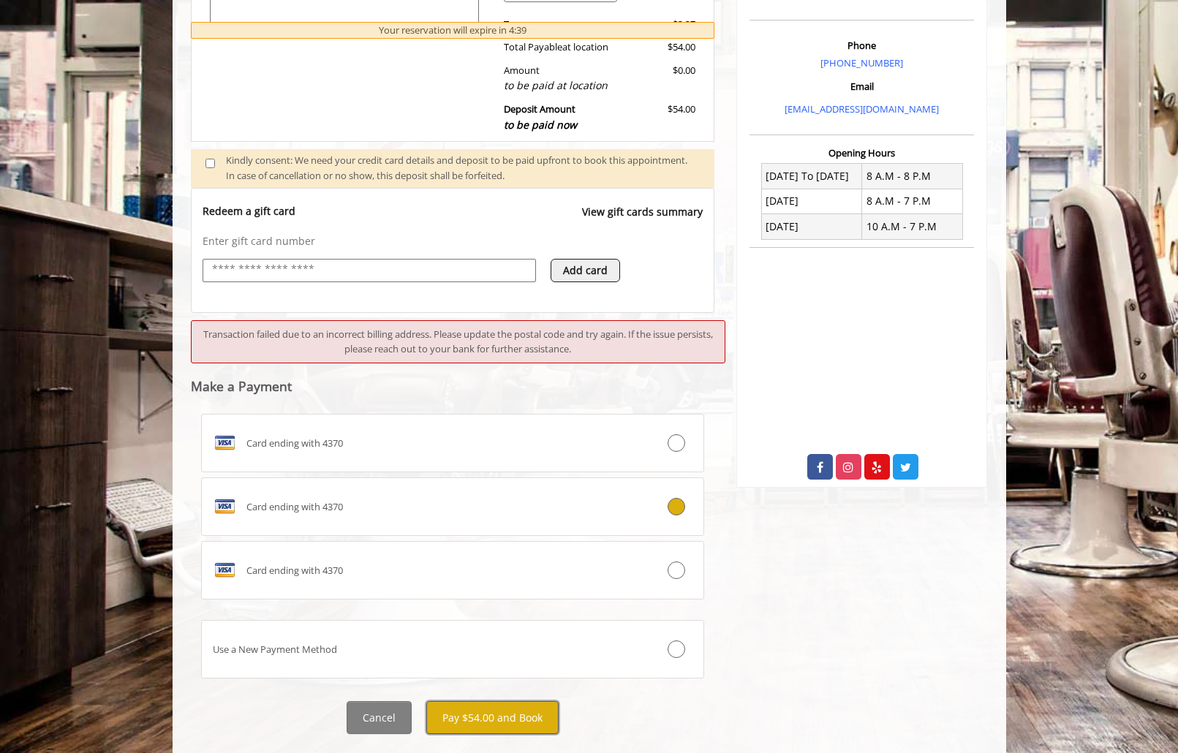
click at [534, 718] on button "Pay $54.00 and Book" at bounding box center [492, 718] width 132 height 33
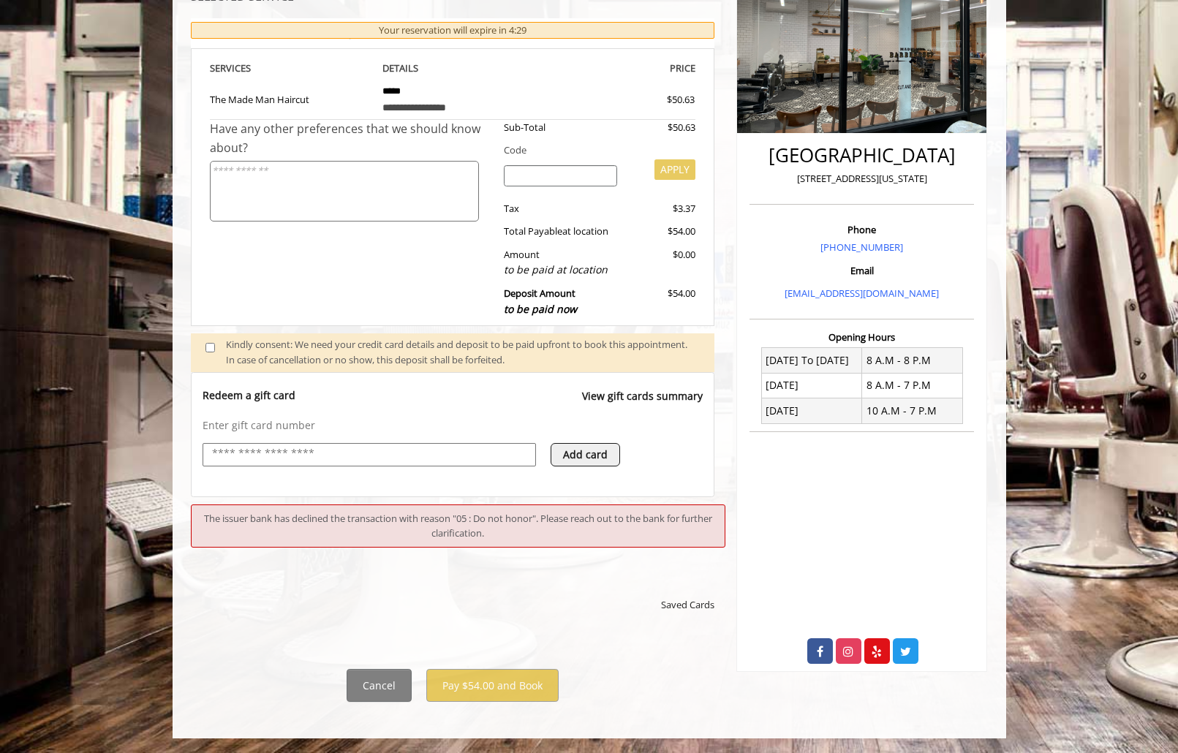
scroll to position [317, 0]
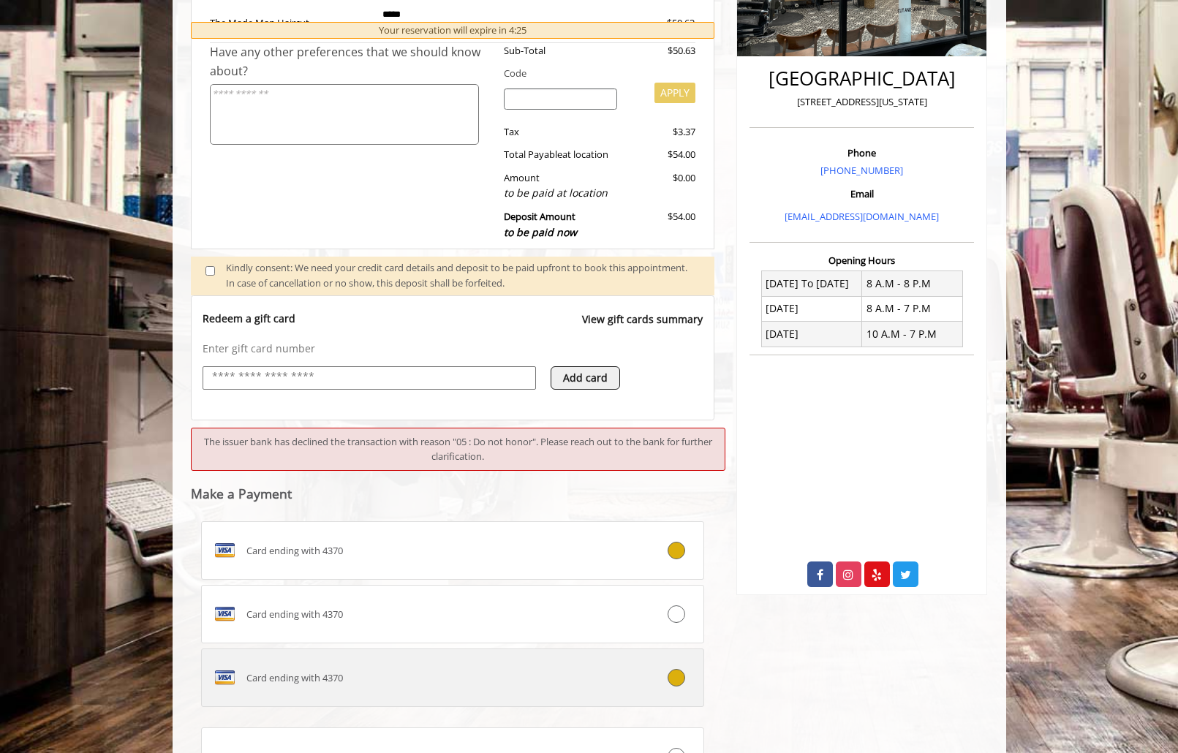
click at [626, 676] on div at bounding box center [661, 678] width 83 height 18
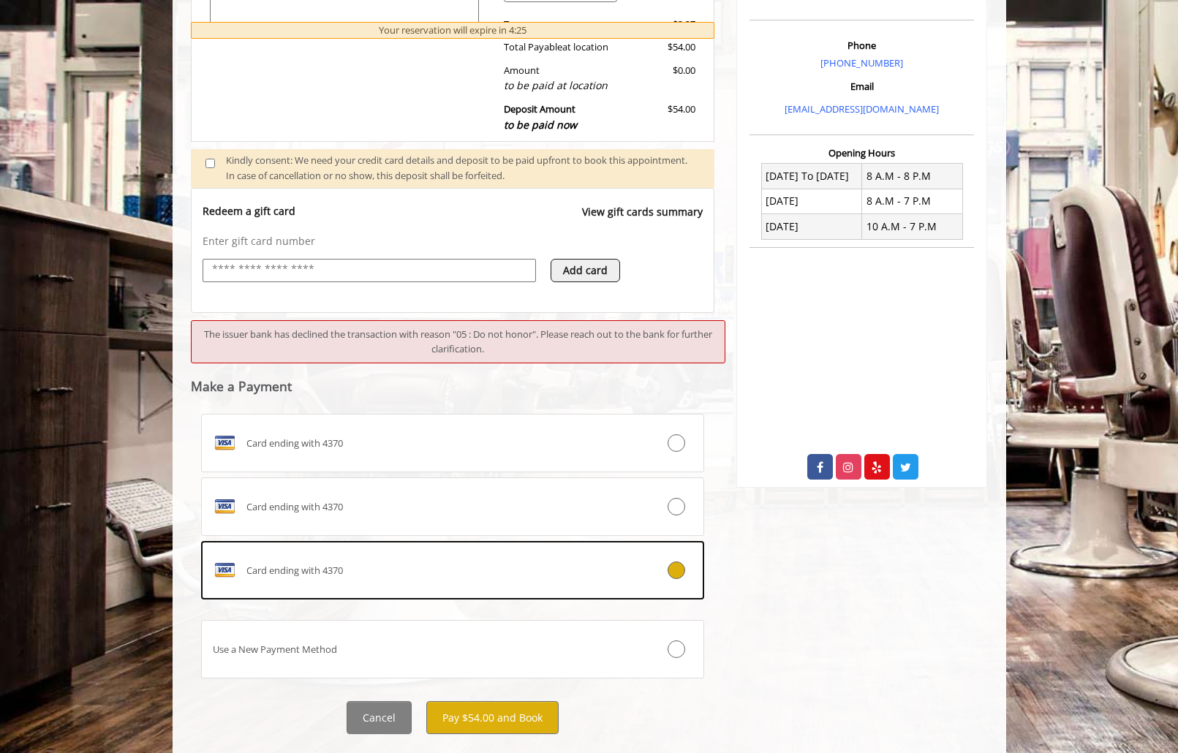
scroll to position [456, 0]
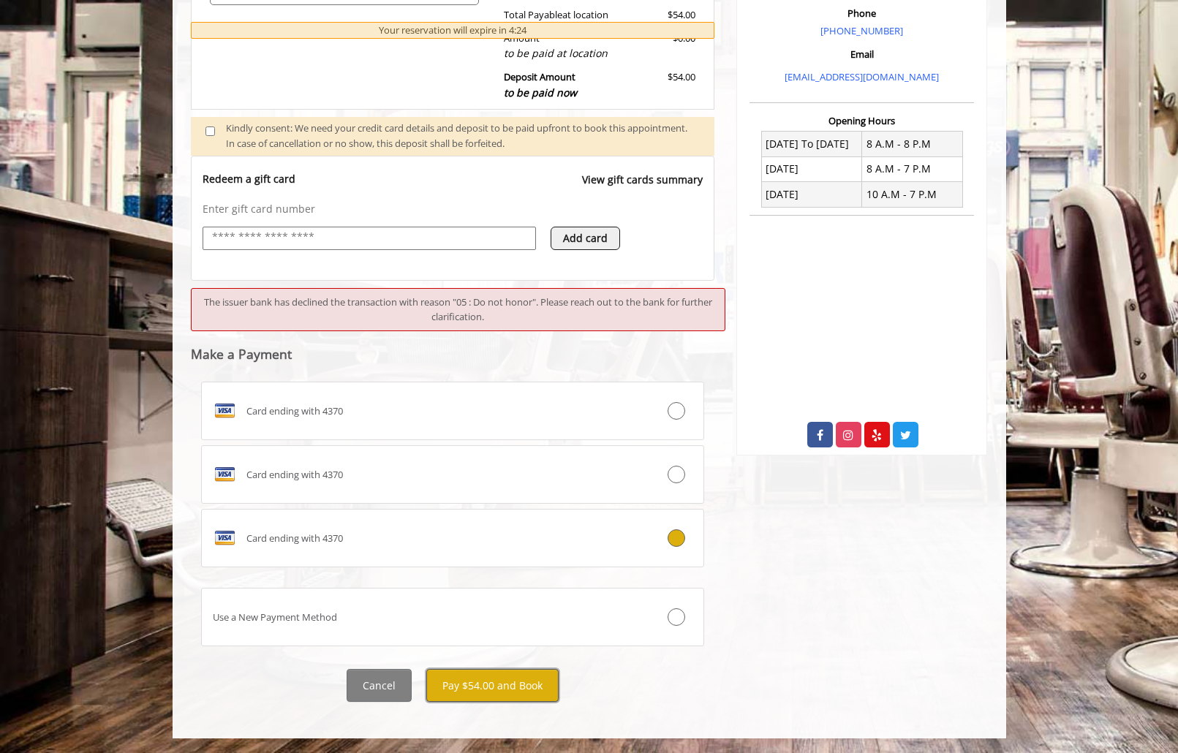
click at [530, 677] on button "Pay $54.00 and Book" at bounding box center [492, 685] width 132 height 33
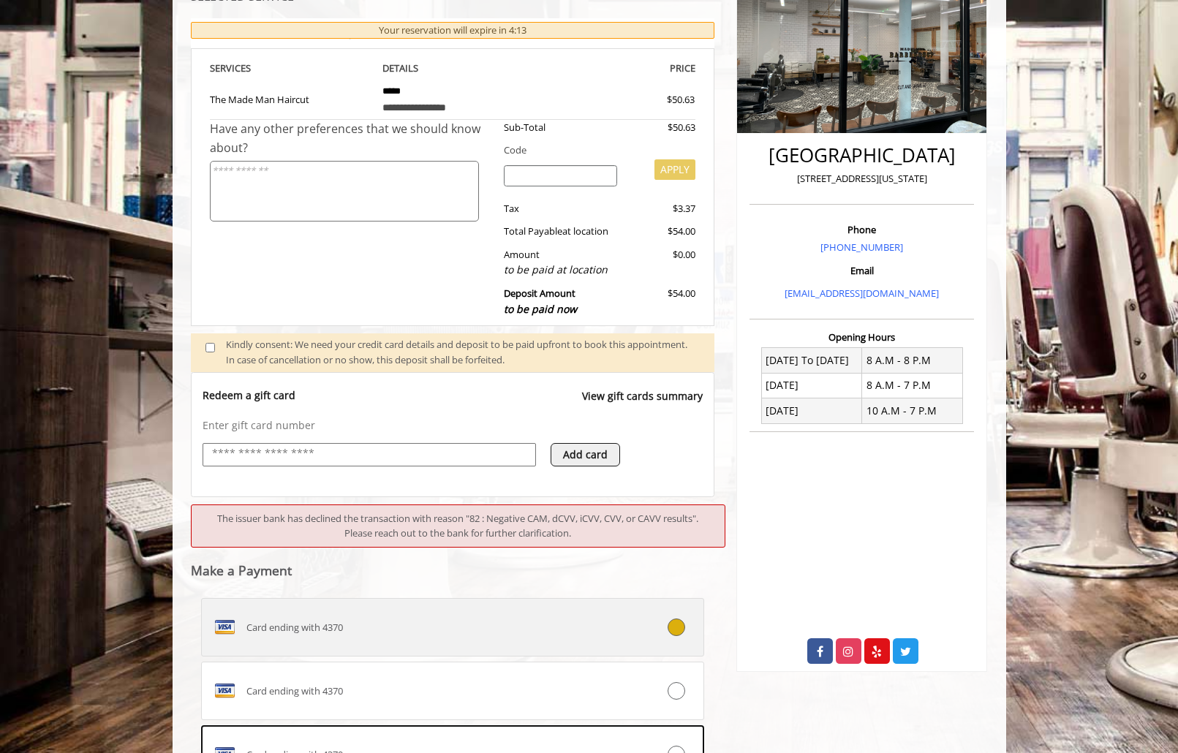
scroll to position [317, 0]
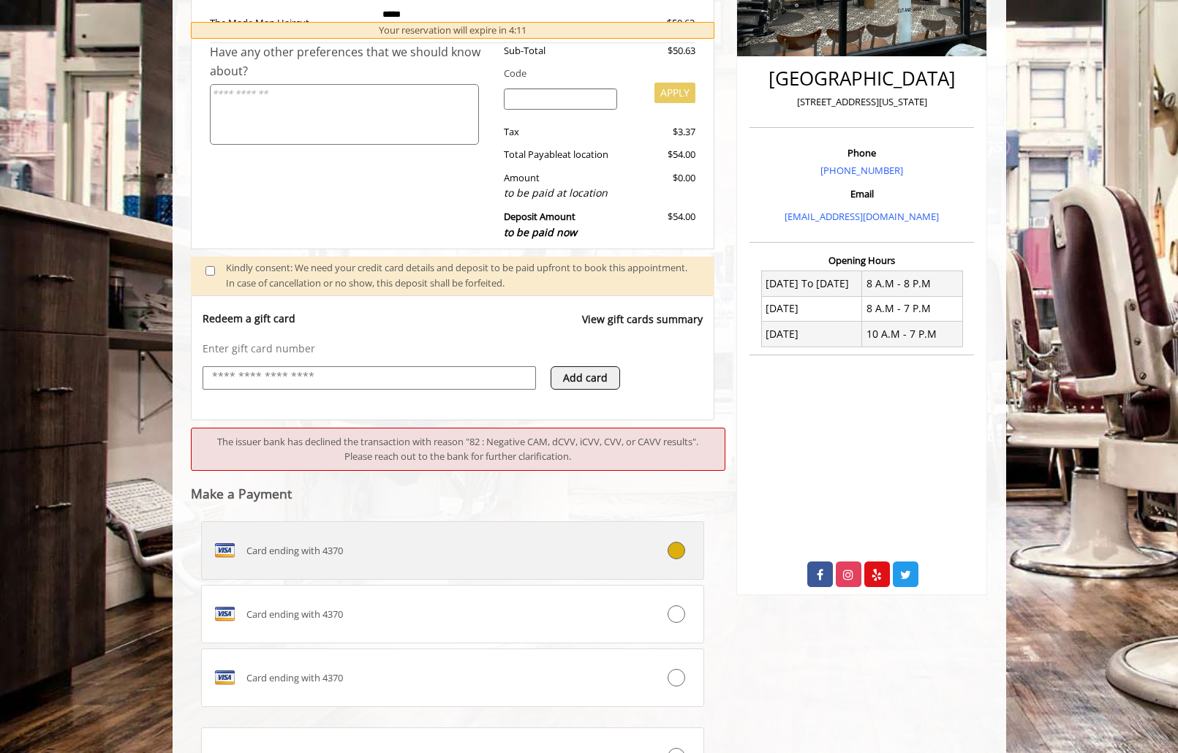
click at [589, 575] on label "Card ending with 4370" at bounding box center [453, 551] width 504 height 59
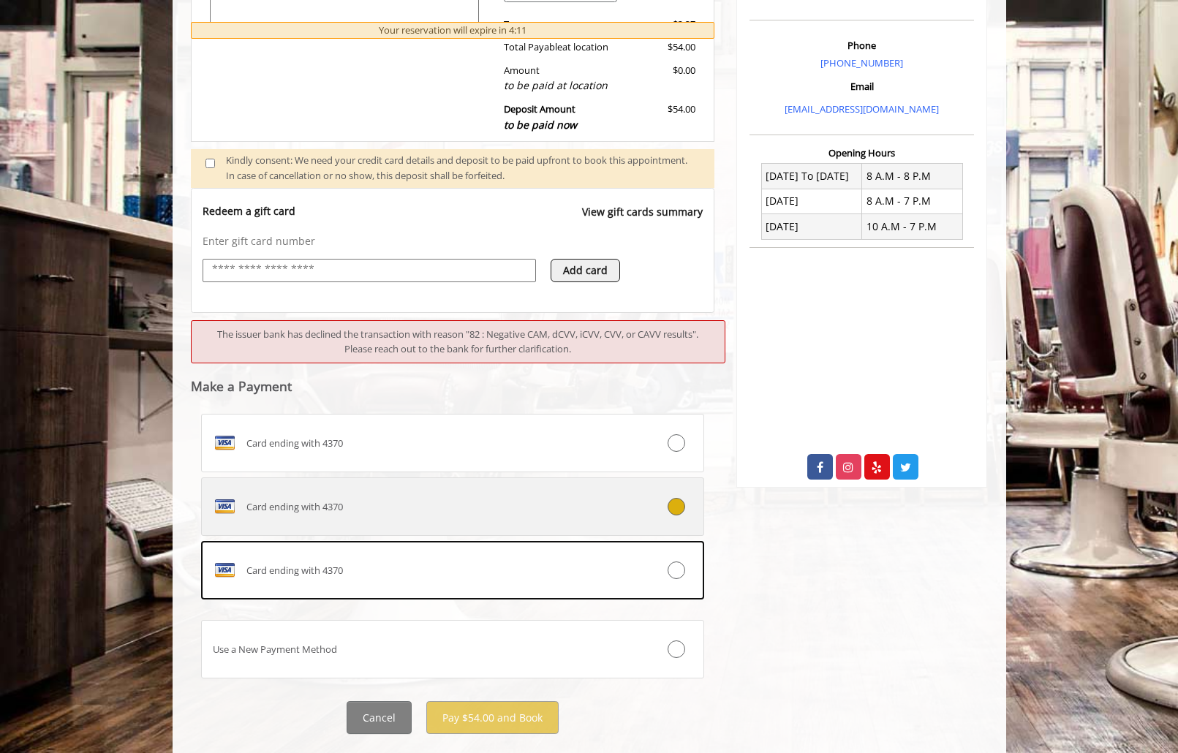
click at [556, 490] on label "Card ending with 4370" at bounding box center [453, 507] width 504 height 59
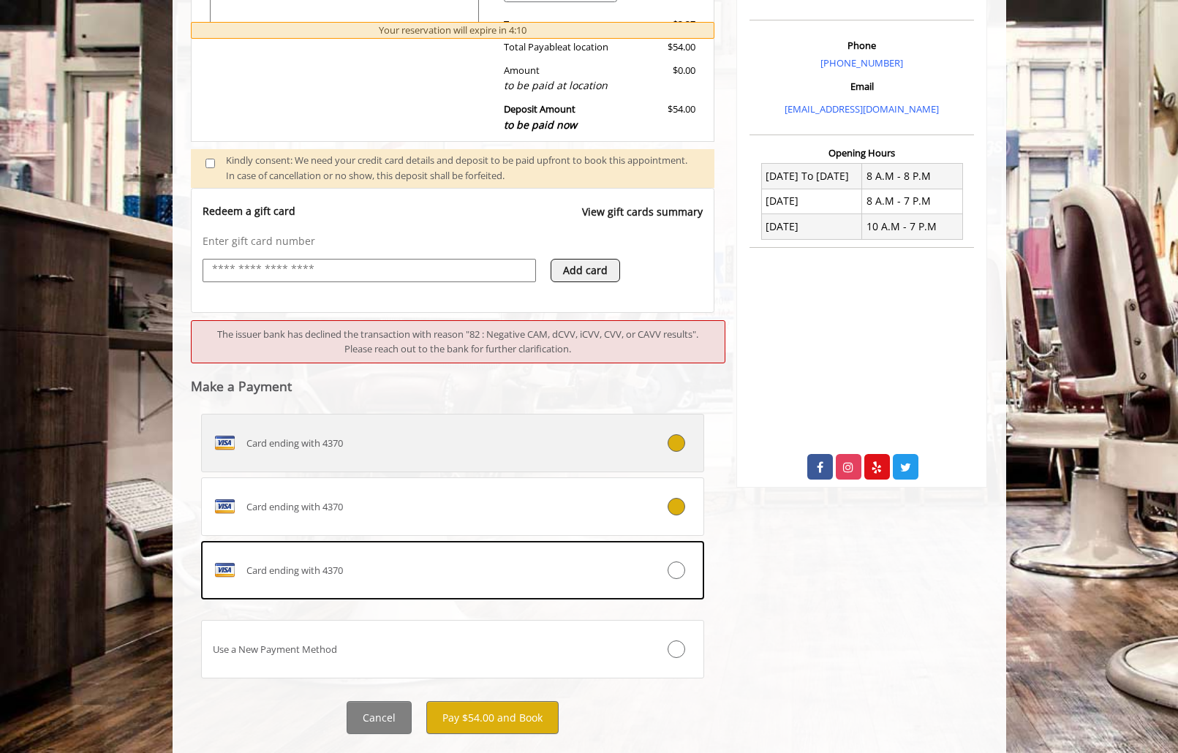
click at [538, 461] on label "Card ending with 4370" at bounding box center [453, 443] width 504 height 59
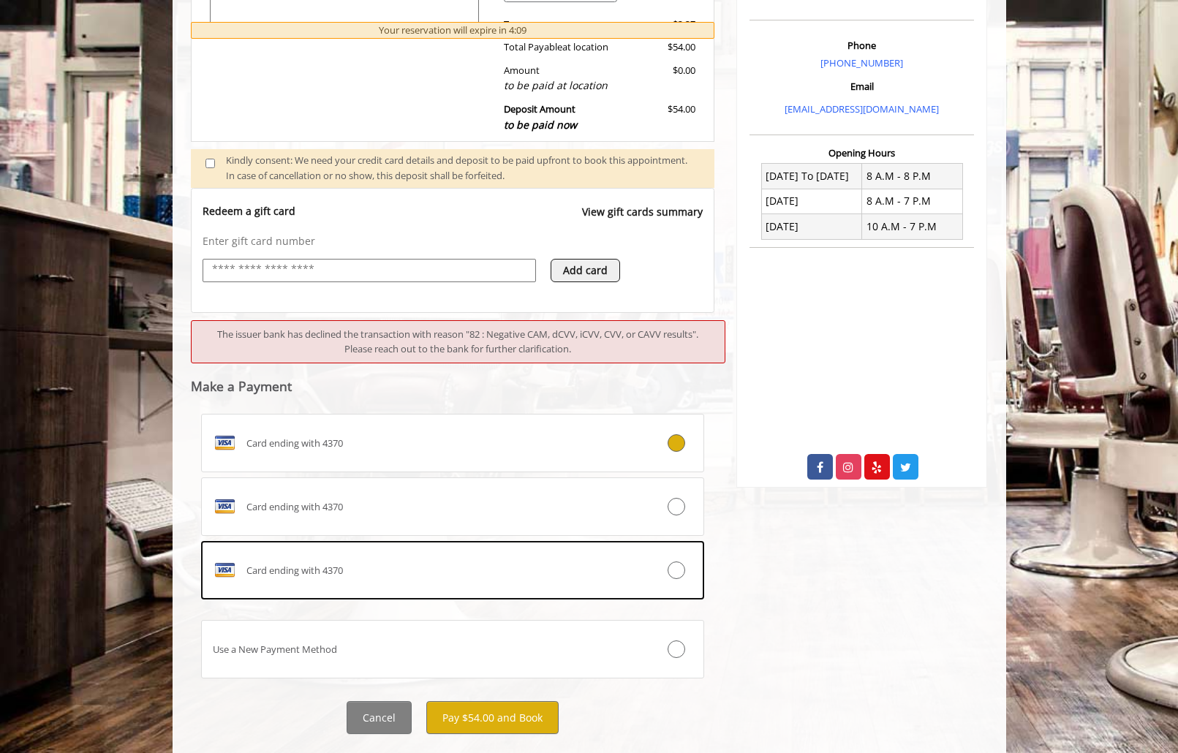
scroll to position [456, 0]
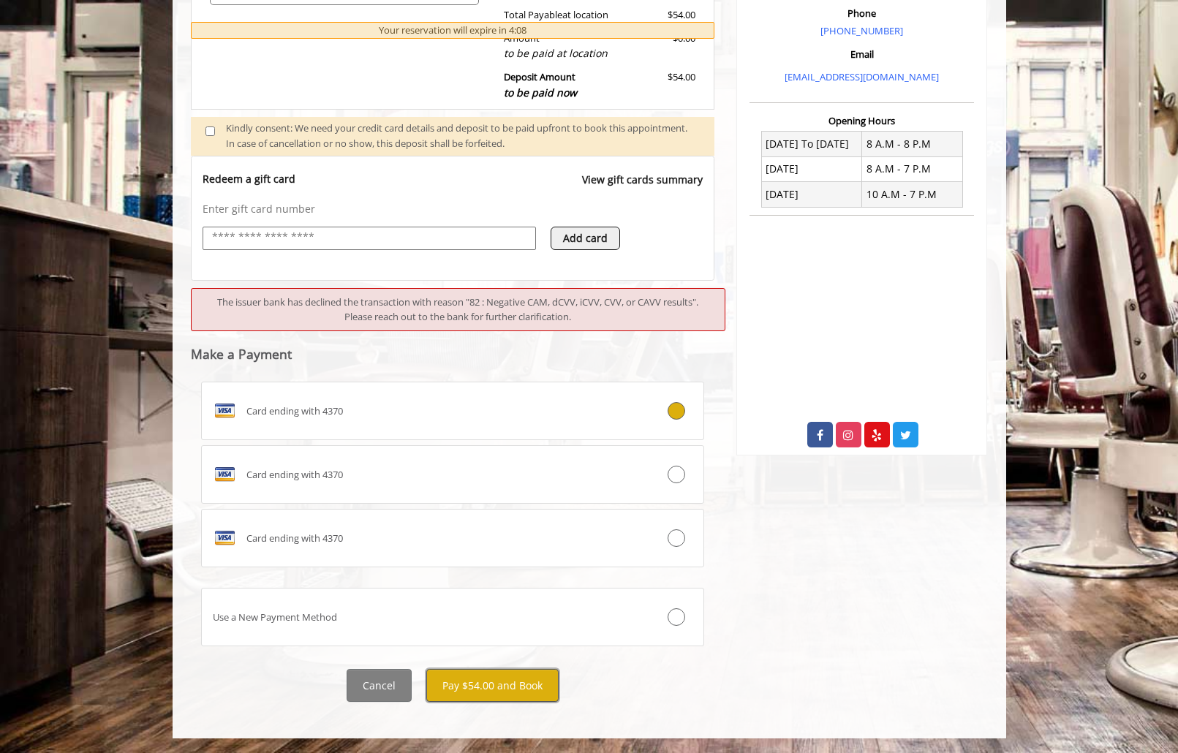
click at [533, 677] on button "Pay $54.00 and Book" at bounding box center [492, 685] width 132 height 33
click at [390, 693] on button "Cancel" at bounding box center [379, 685] width 65 height 33
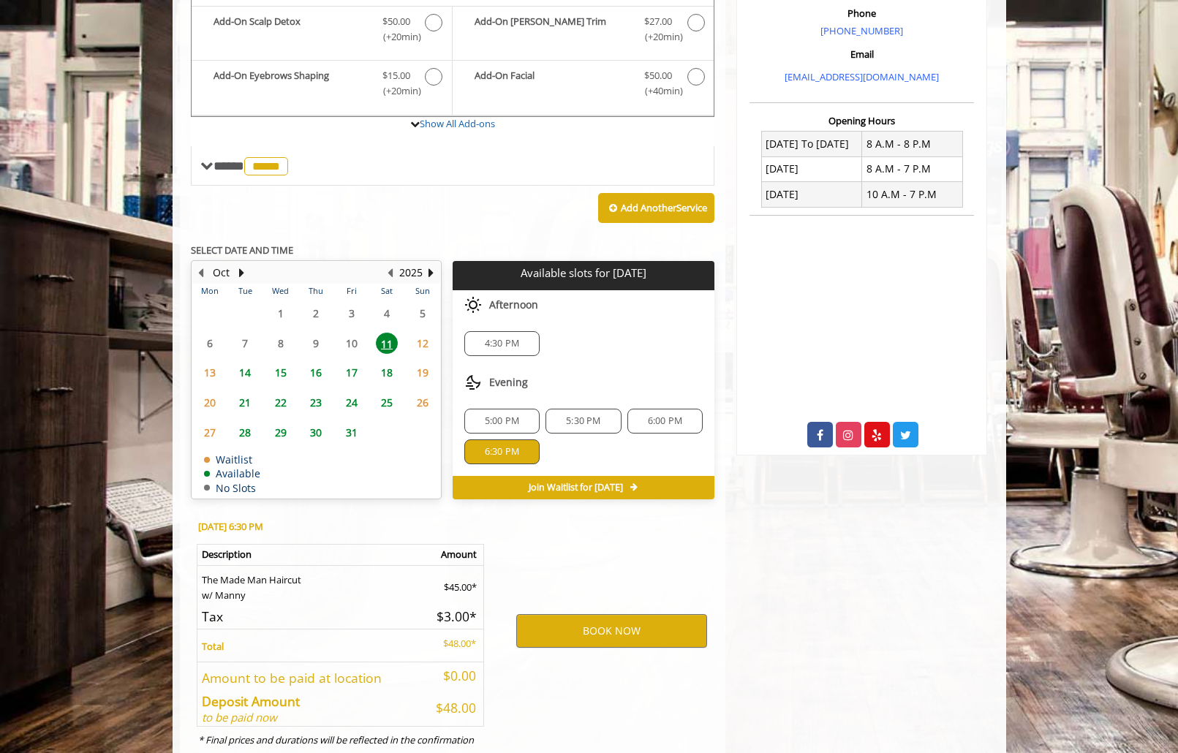
scroll to position [511, 0]
